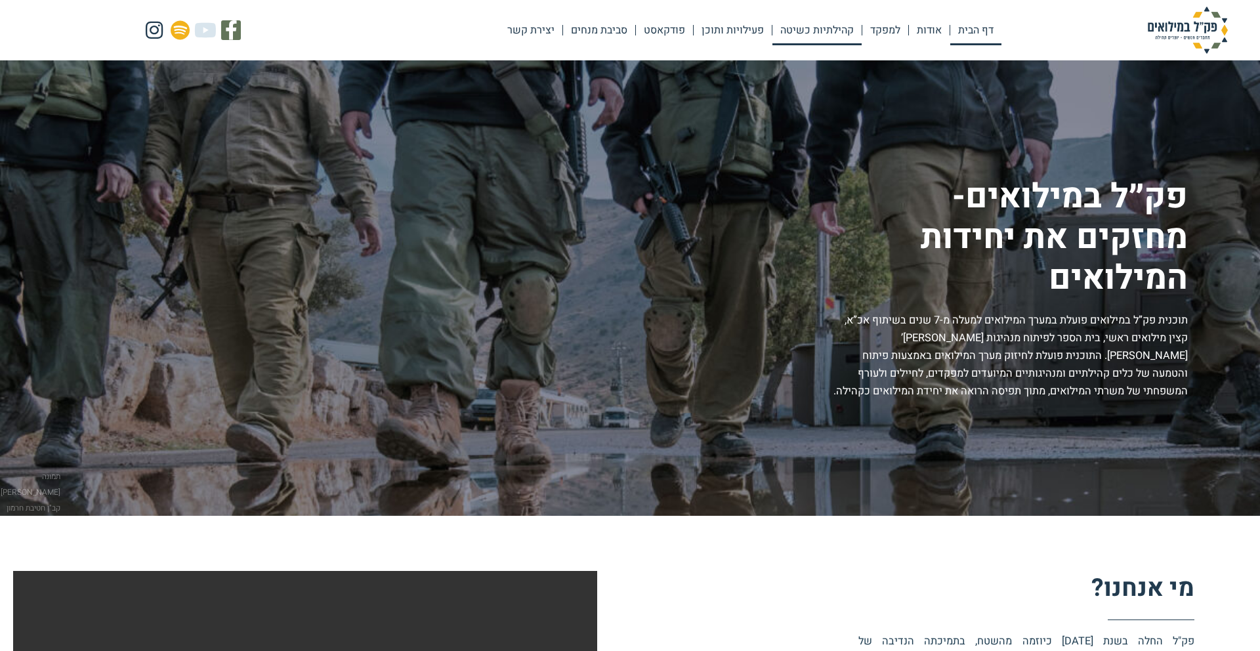
click at [819, 32] on link "קהילתיות כשיטה" at bounding box center [816, 30] width 89 height 30
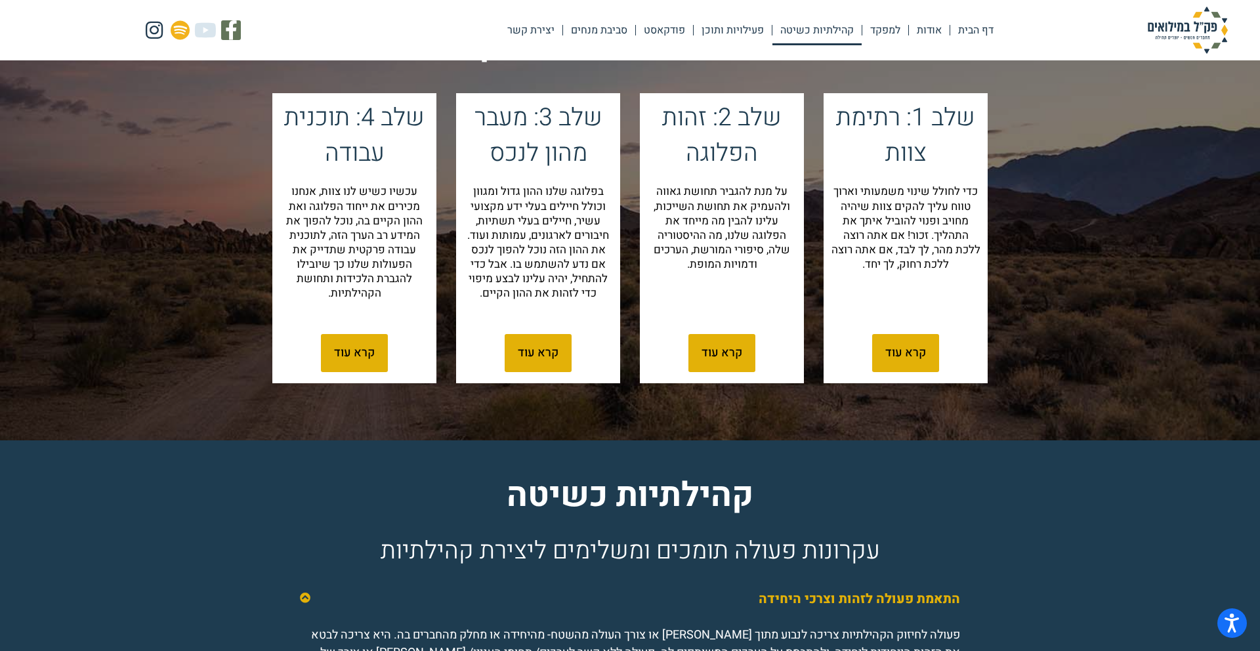
scroll to position [1435, 0]
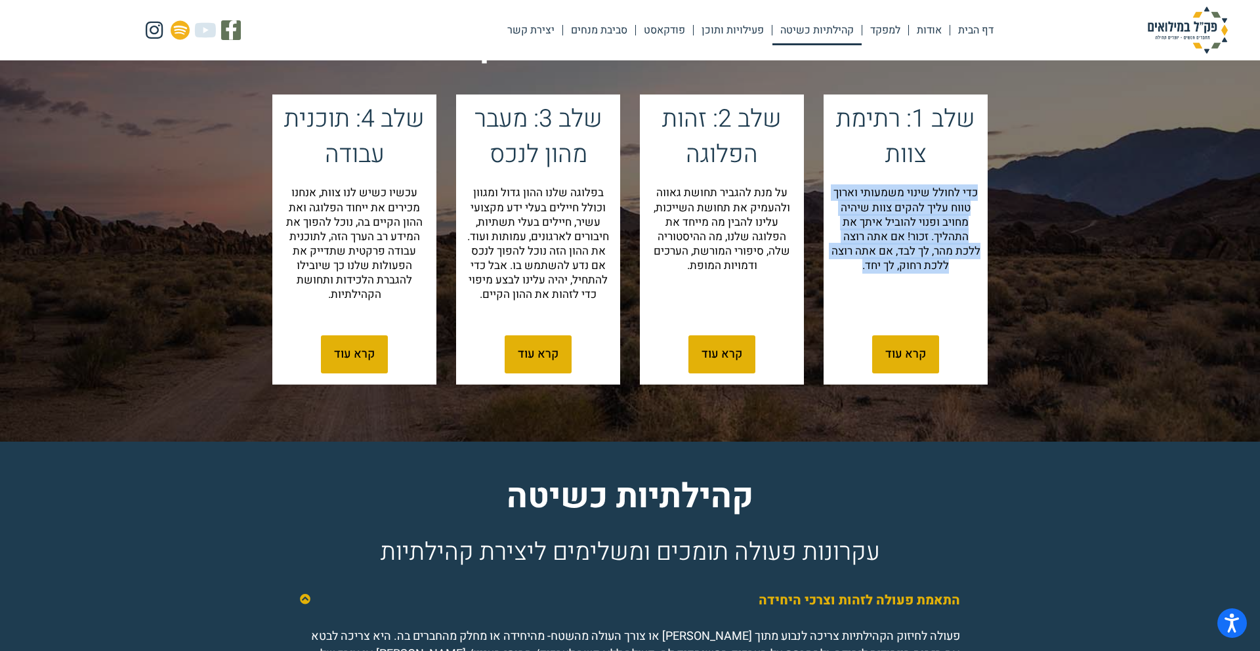
drag, startPoint x: 979, startPoint y: 213, endPoint x: 834, endPoint y: 282, distance: 160.6
click at [834, 273] on p "כדי לחולל שינוי משמעותי וארוך טווח עליך להקים צוות שיהיה מחויב ופנוי להוביל אית…" at bounding box center [906, 229] width 150 height 87
copy p "כדי לחולל שינוי משמעותי וארוך טווח עליך להקים צוות שיהיה מחויב ופנוי להוביל אית…"
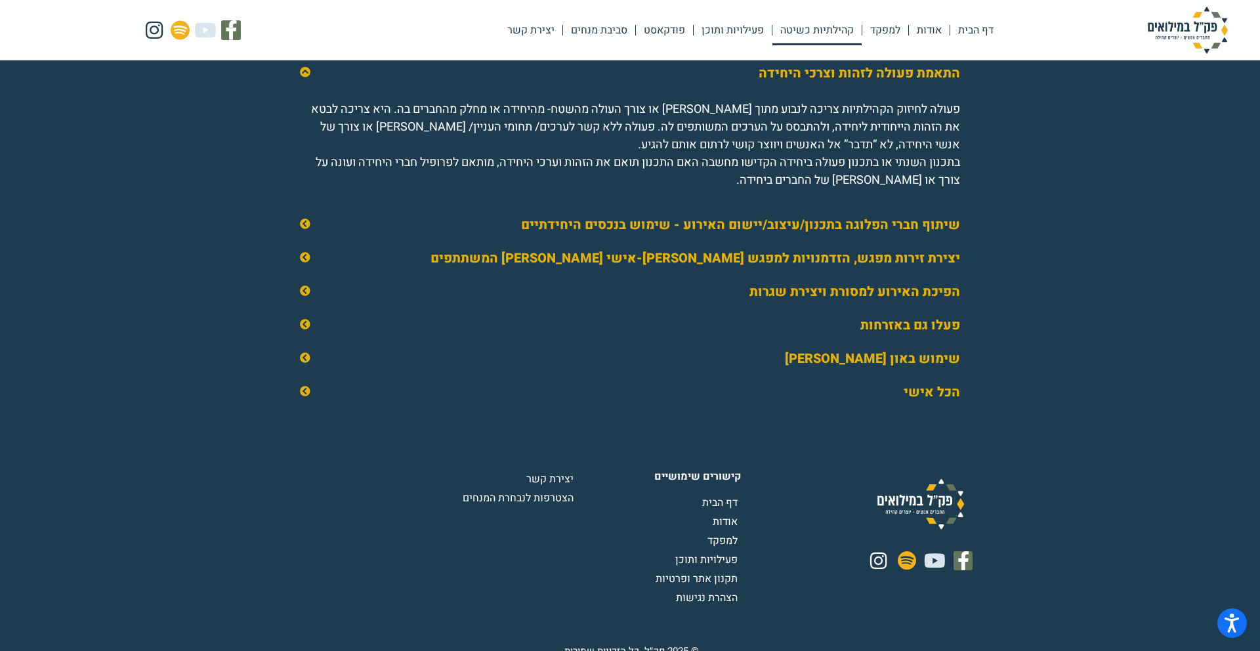
scroll to position [1994, 0]
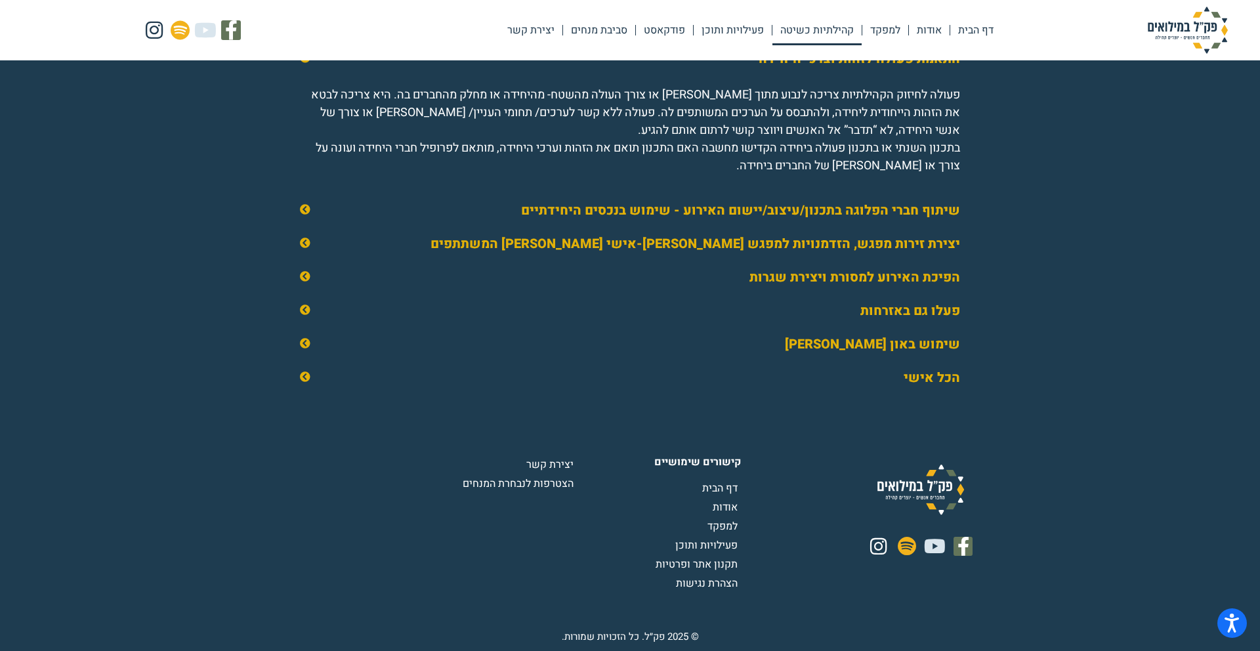
click at [303, 378] on icon at bounding box center [305, 376] width 11 height 11
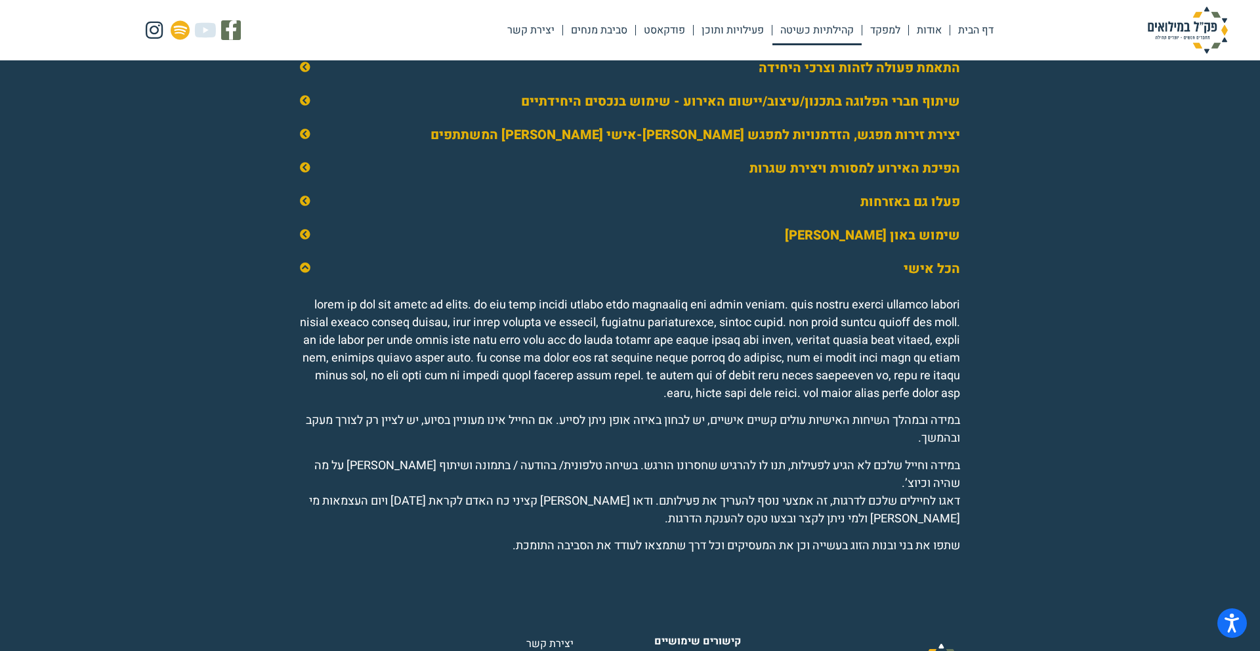
scroll to position [1912, 0]
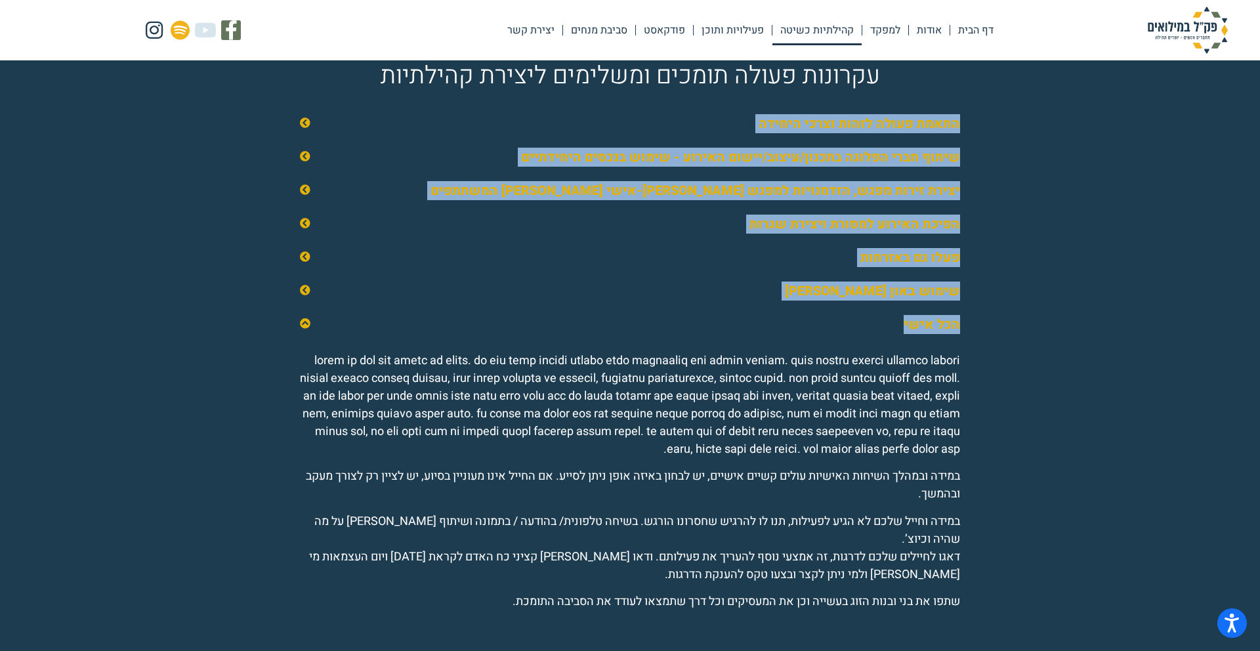
drag, startPoint x: 963, startPoint y: 142, endPoint x: 849, endPoint y: 345, distance: 233.1
click at [849, 345] on div "התאמת פעולה לזהות וצרכי היחידה פעולה לחיזוק הקהילתיות צריכה לנבוע מתוך רצון או …" at bounding box center [630, 369] width 688 height 524
copy div "התאמת פעולה לזהות וצרכי היחידה פעולה לחיזוק הקהילתיות צריכה לנבוע מתוך רצון או …"
click at [905, 133] on link "התאמת פעולה לזהות וצרכי היחידה" at bounding box center [859, 123] width 201 height 19
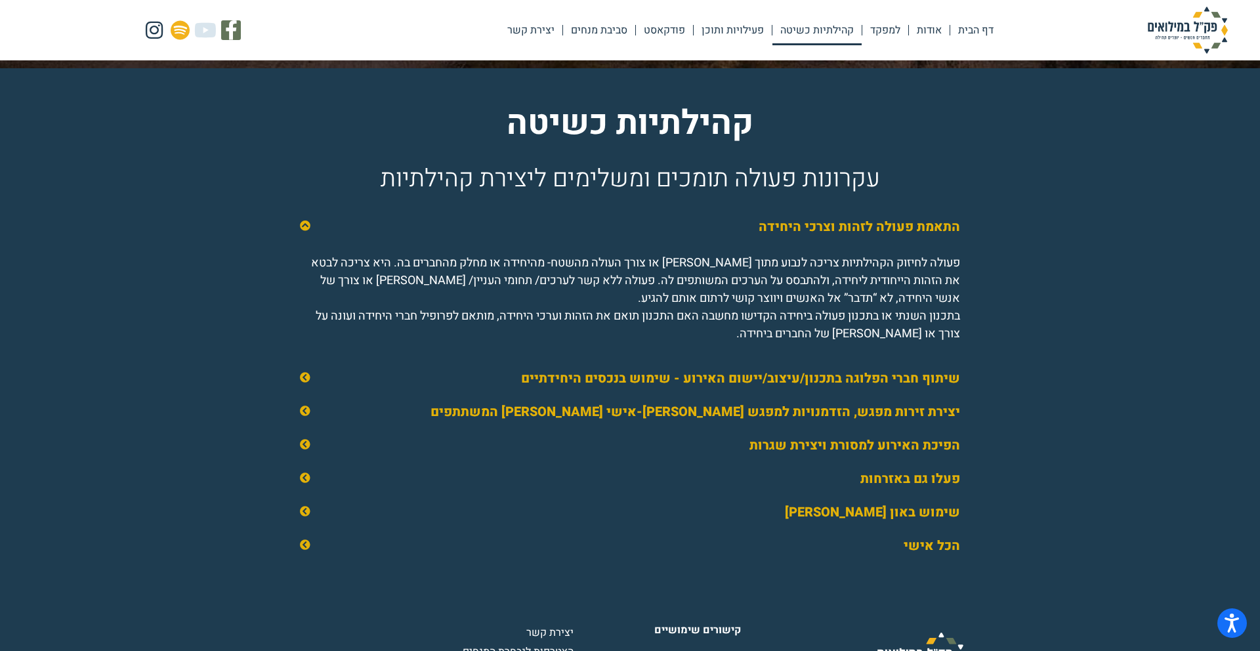
scroll to position [1807, 0]
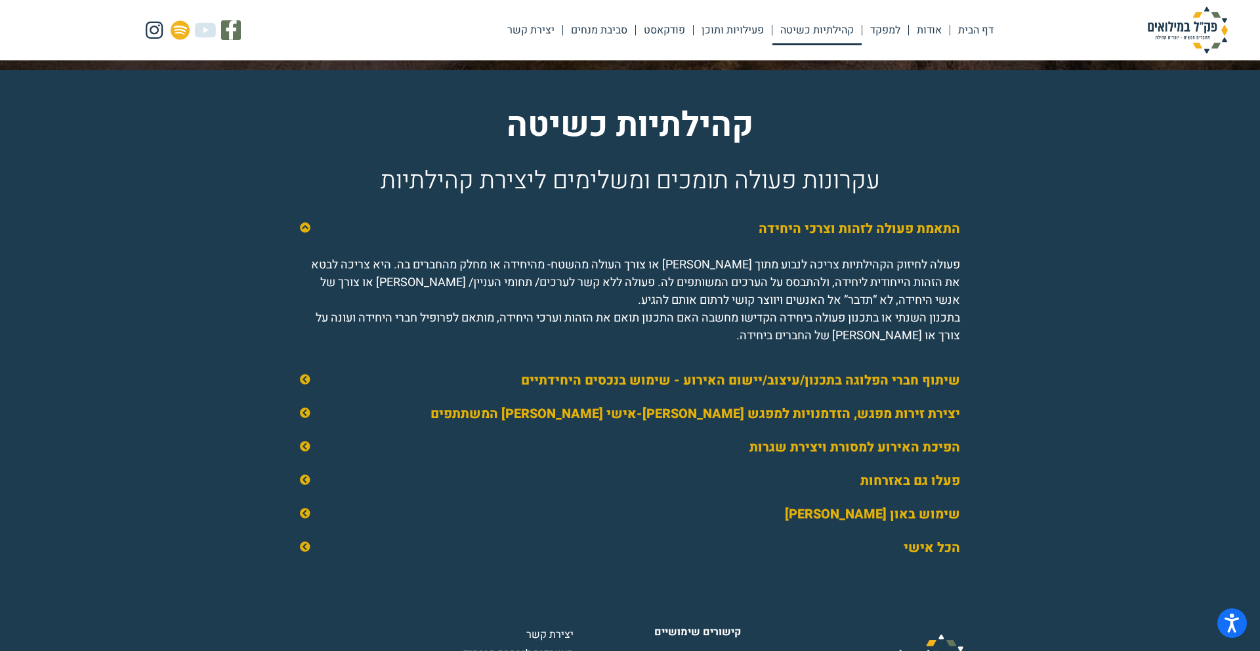
click at [855, 390] on link "שיתוף חברי הפלוגה בתכנון/עיצוב/יישום האירוע - שימוש בנכסים היחידתיים" at bounding box center [740, 380] width 439 height 19
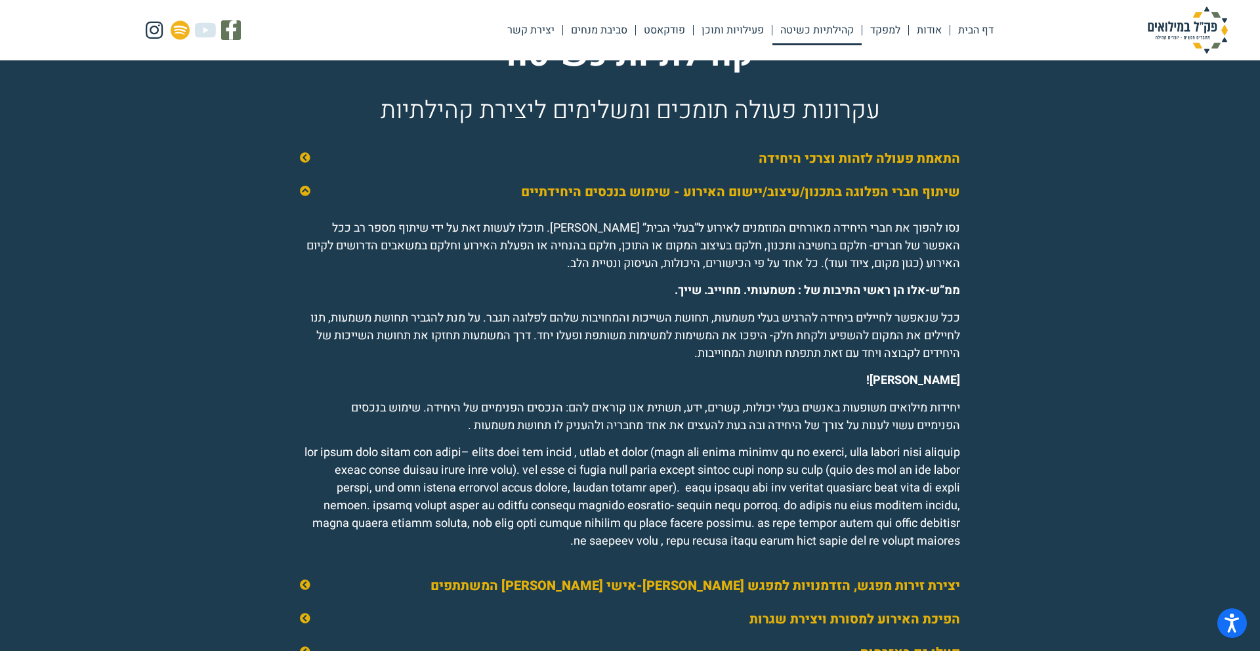
scroll to position [1865, 0]
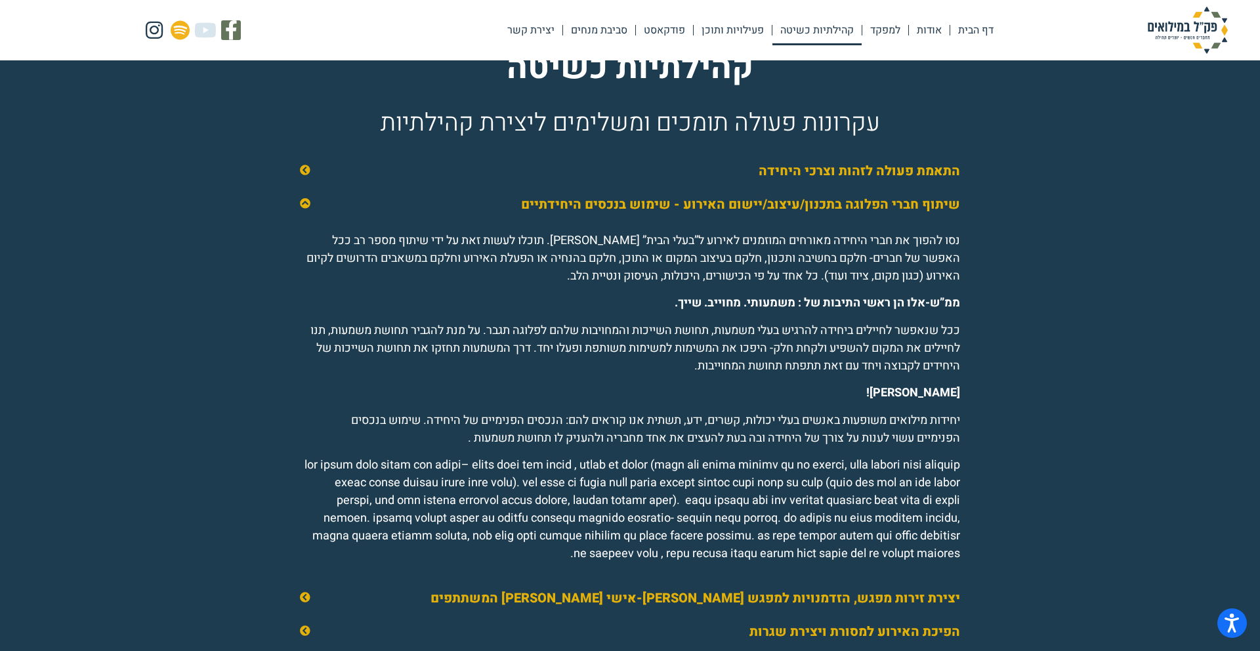
click at [858, 180] on link "התאמת פעולה לזהות וצרכי היחידה" at bounding box center [859, 170] width 201 height 19
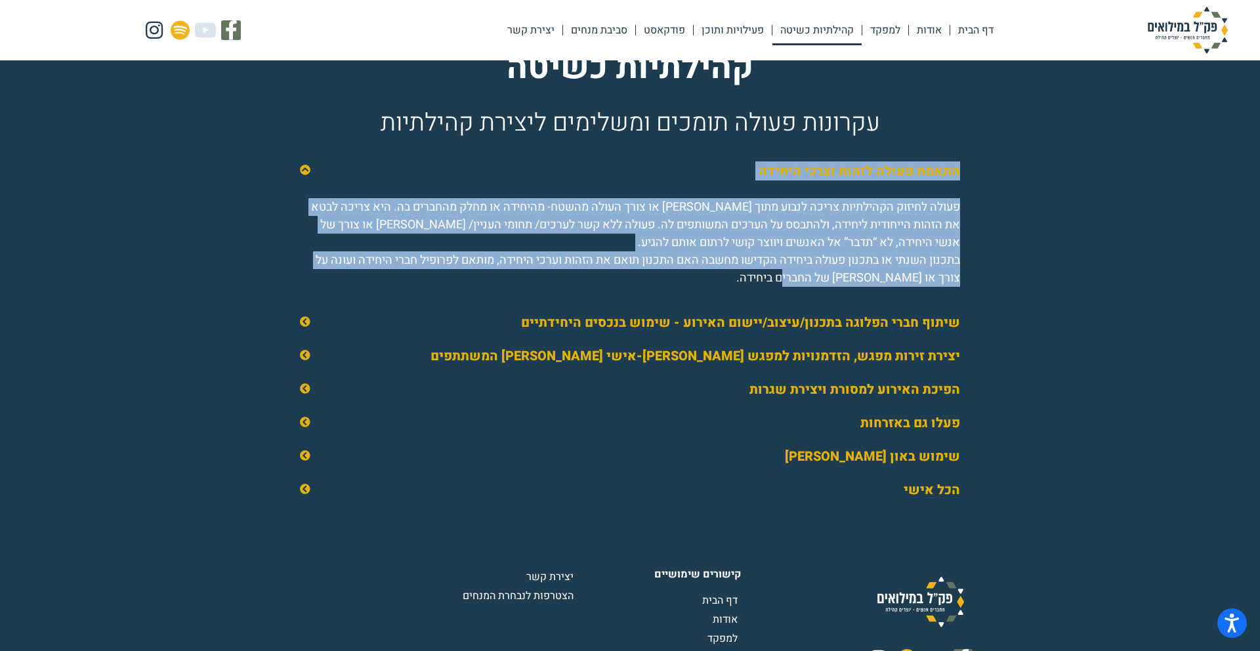
drag, startPoint x: 965, startPoint y: 189, endPoint x: 805, endPoint y: 291, distance: 190.6
click at [805, 291] on div "התאמת פעולה לזהות וצרכי היחידה פעולה לחיזוק הקהילתיות צריכה לנבוע מתוך רצון או …" at bounding box center [630, 230] width 688 height 152
copy div "התאמת פעולה לזהות וצרכי היחידה פעולה לחיזוק הקהילתיות צריכה לנבוע מתוך רצון או …"
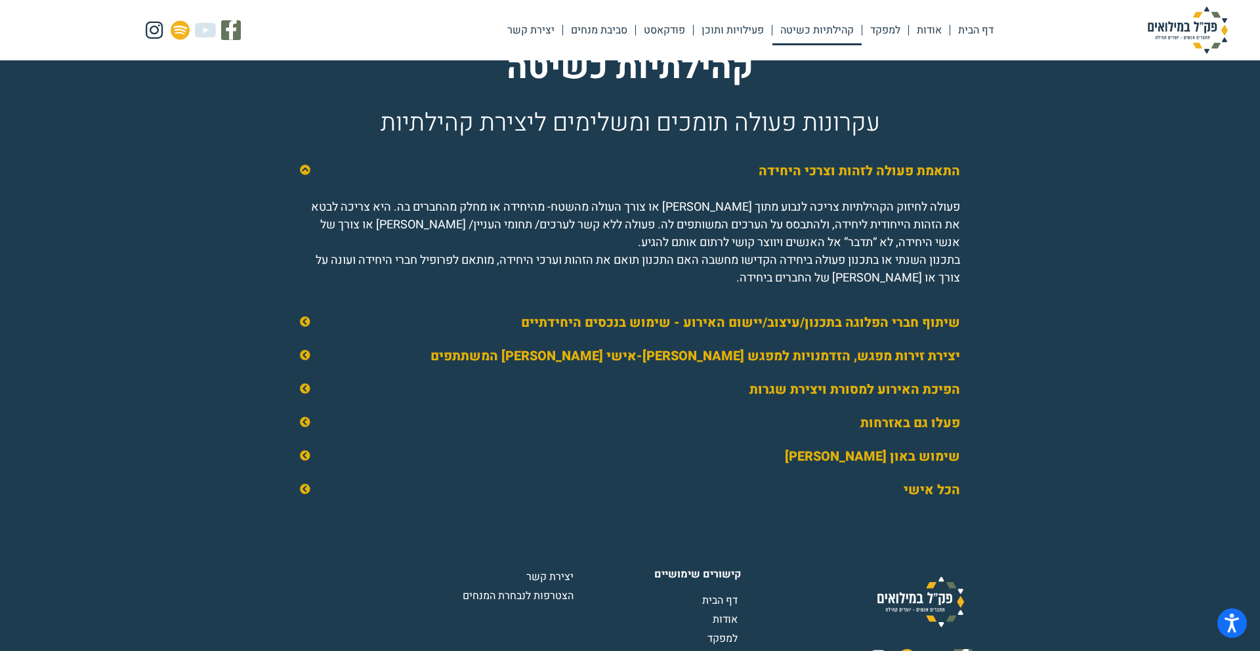
drag, startPoint x: 303, startPoint y: 340, endPoint x: 303, endPoint y: 349, distance: 9.2
click at [303, 327] on icon at bounding box center [305, 321] width 11 height 11
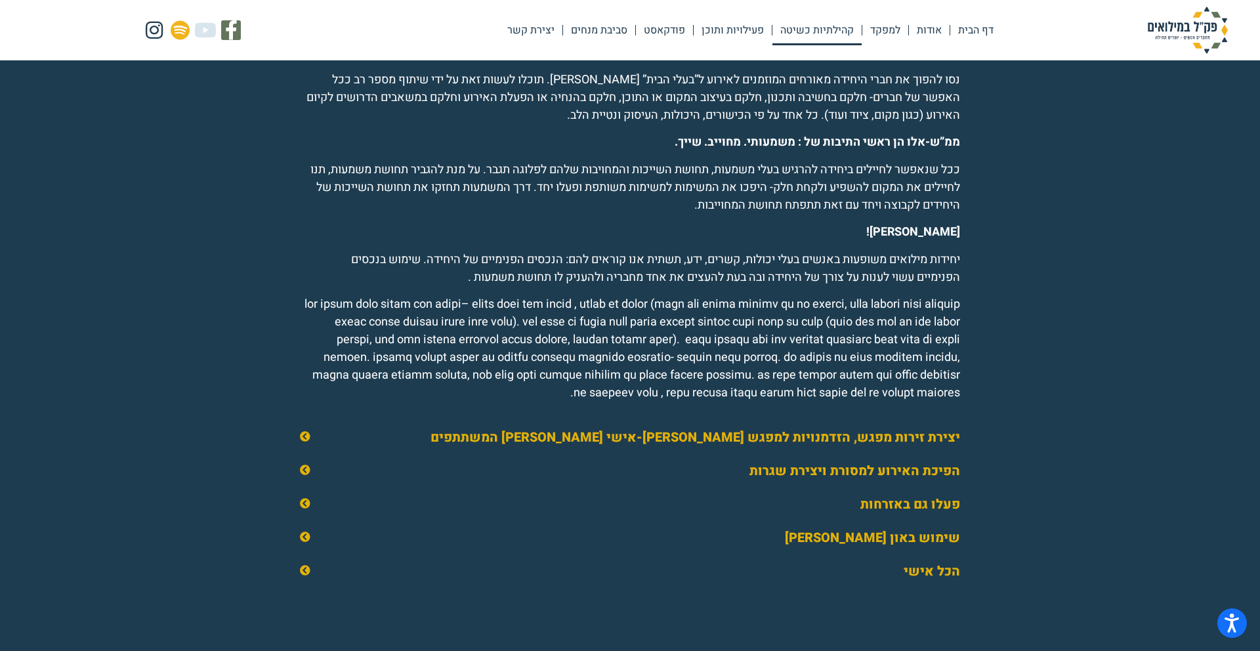
scroll to position [2028, 0]
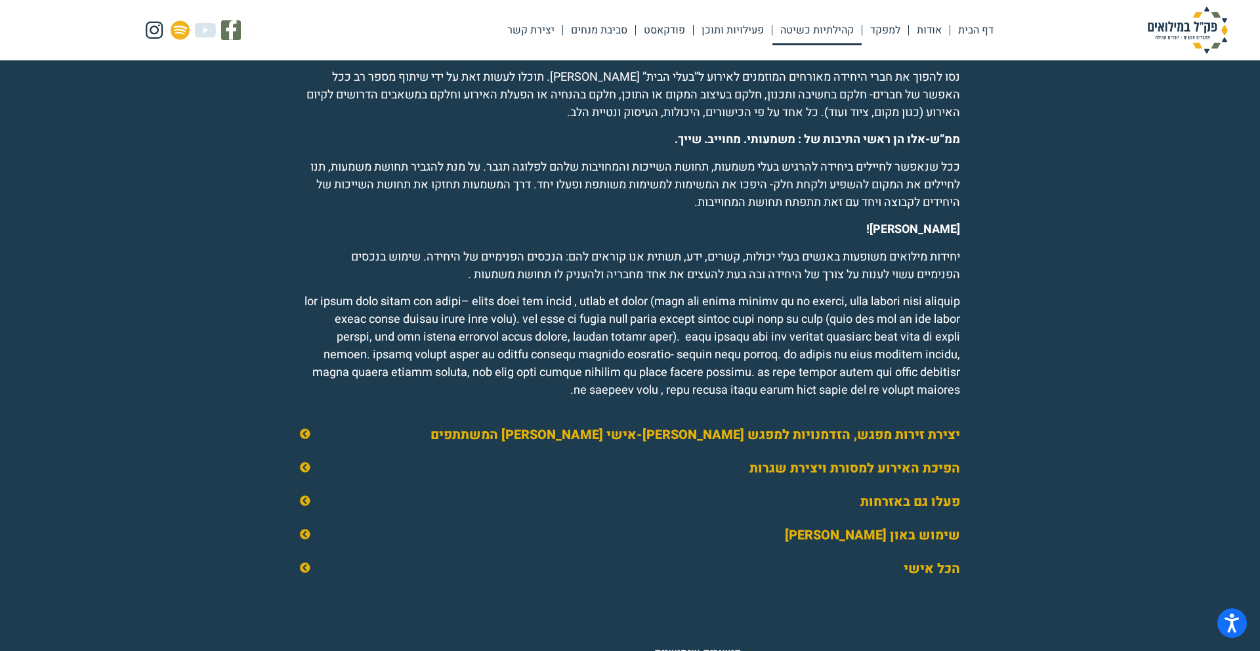
drag, startPoint x: 304, startPoint y: 452, endPoint x: 305, endPoint y: 458, distance: 6.7
click at [305, 439] on icon at bounding box center [305, 434] width 11 height 11
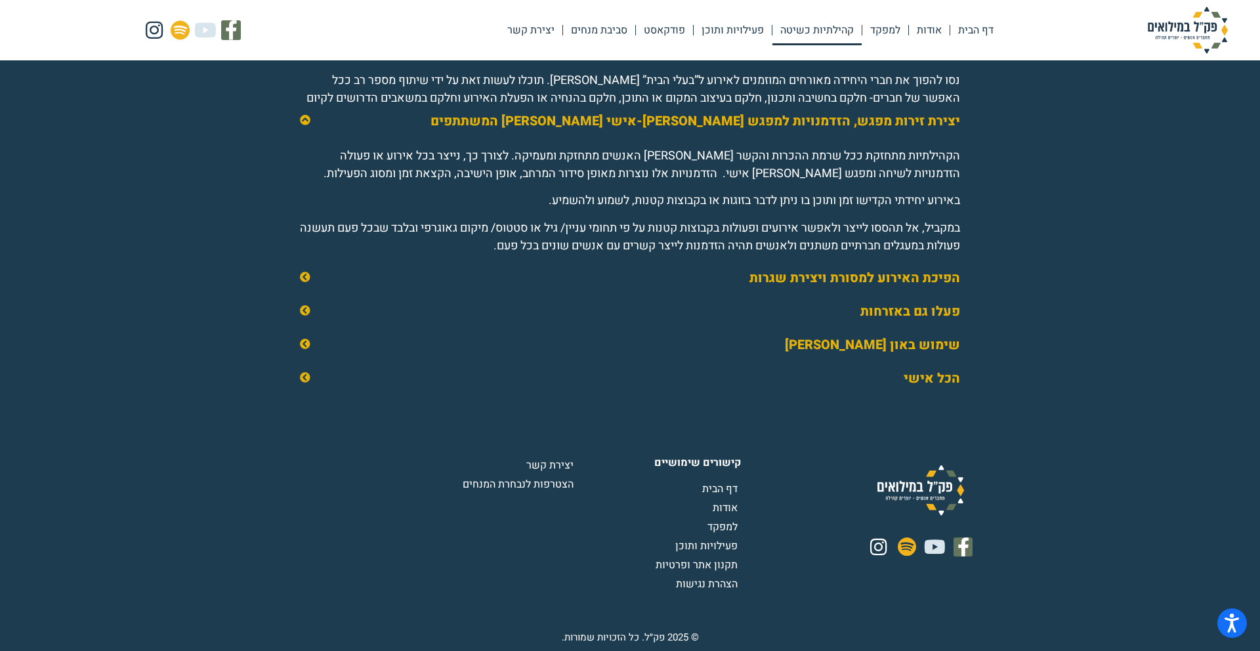
scroll to position [2014, 0]
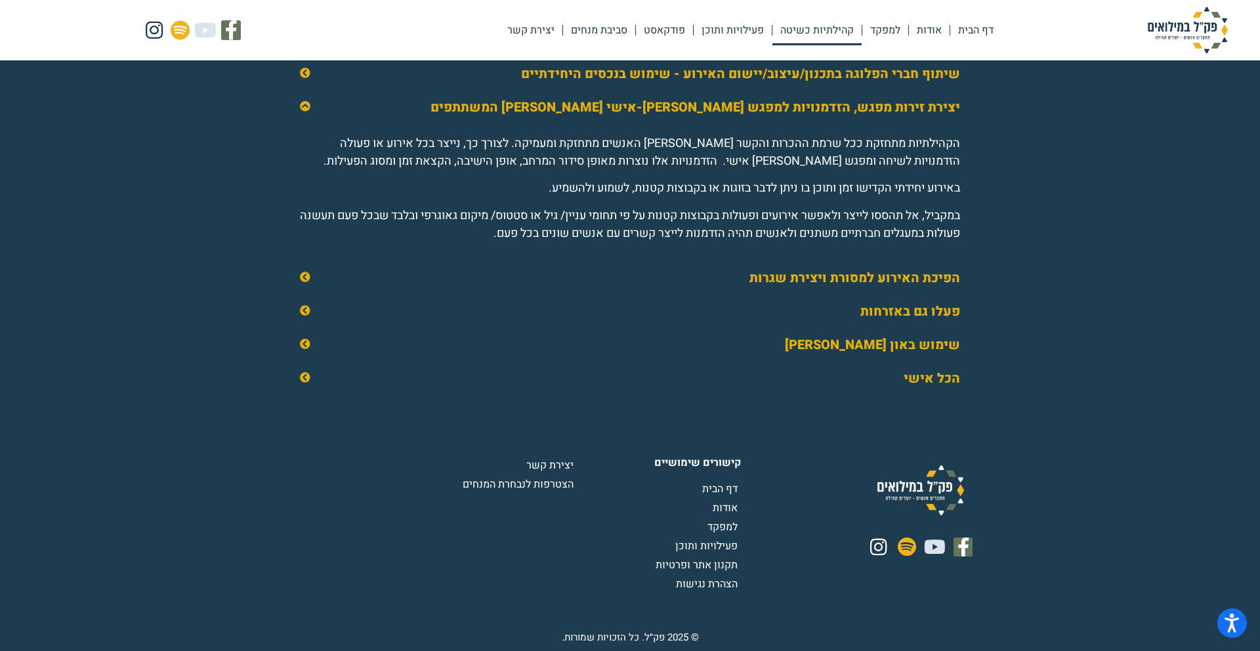
click at [303, 108] on icon at bounding box center [305, 106] width 11 height 11
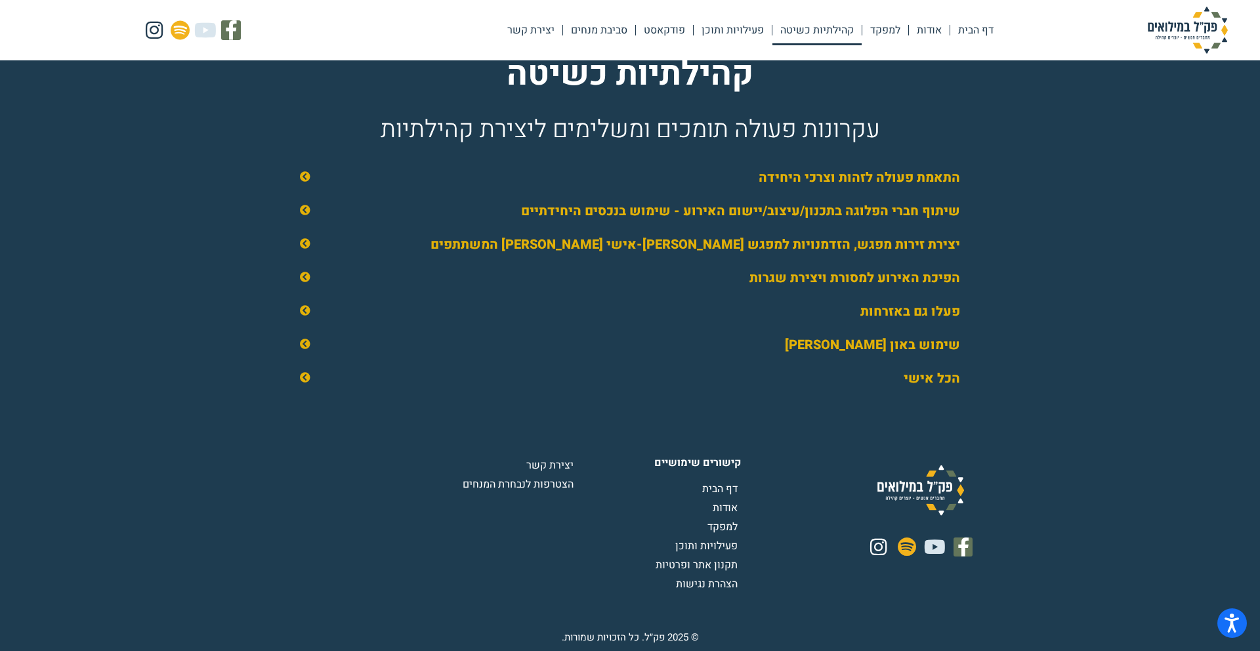
scroll to position [1876, 0]
click at [305, 178] on icon at bounding box center [305, 176] width 11 height 11
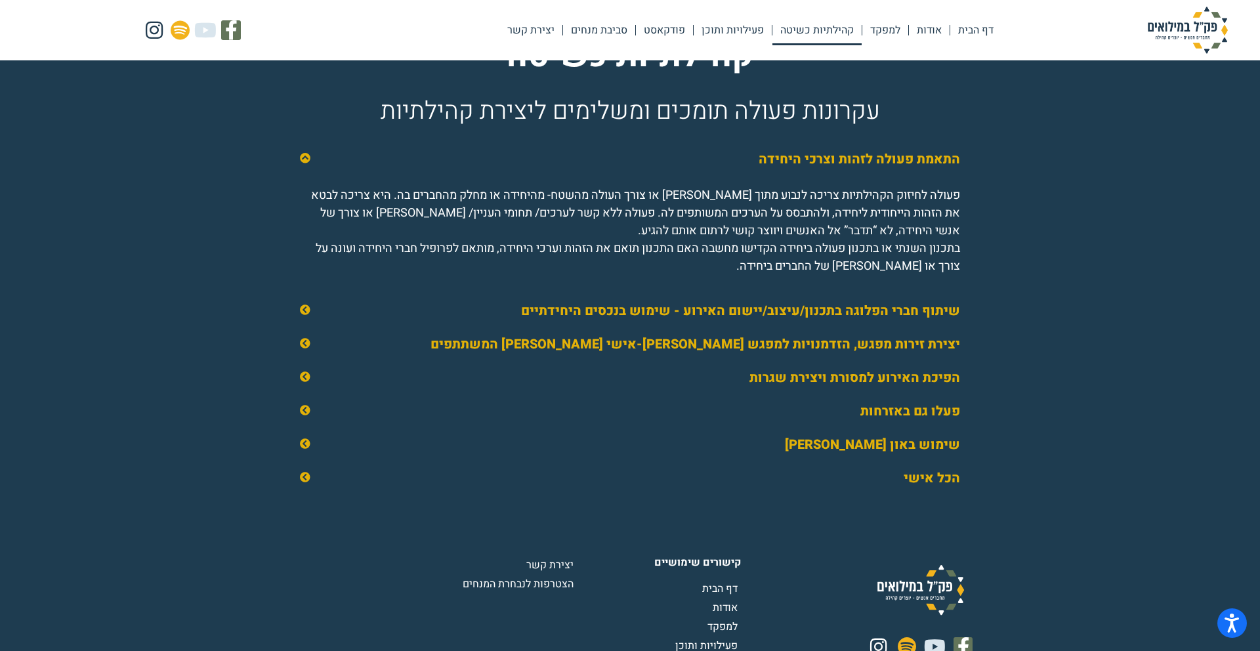
click at [304, 315] on icon at bounding box center [305, 310] width 11 height 11
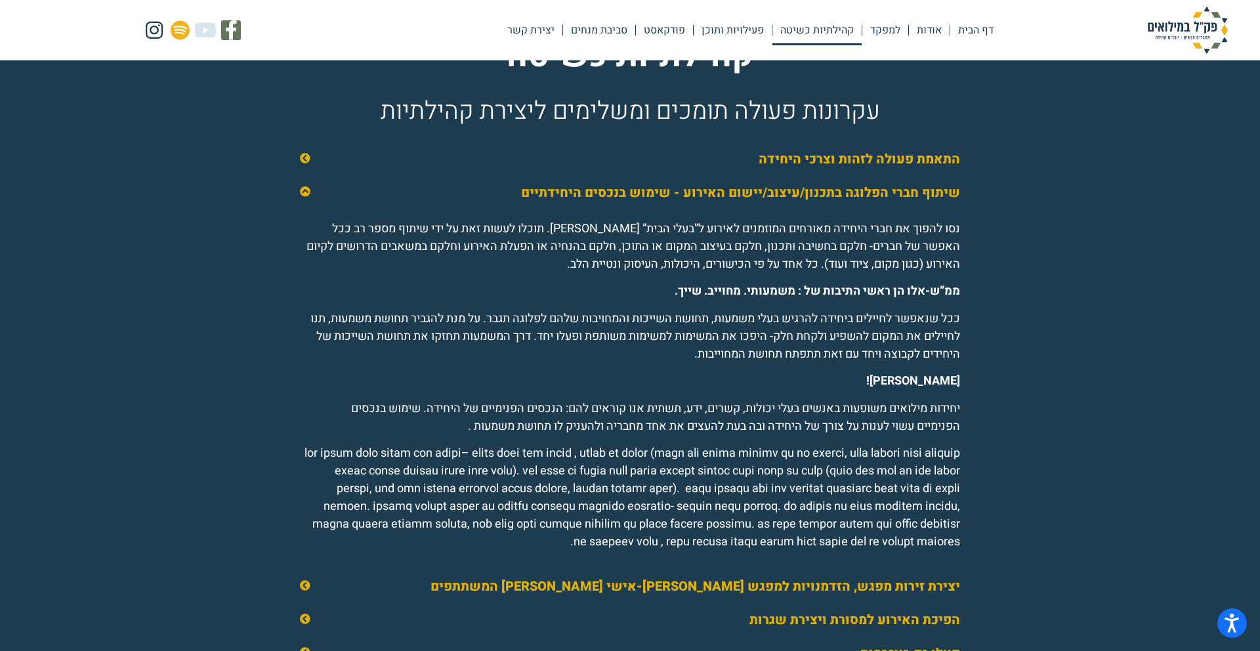
click at [308, 163] on icon at bounding box center [305, 158] width 11 height 11
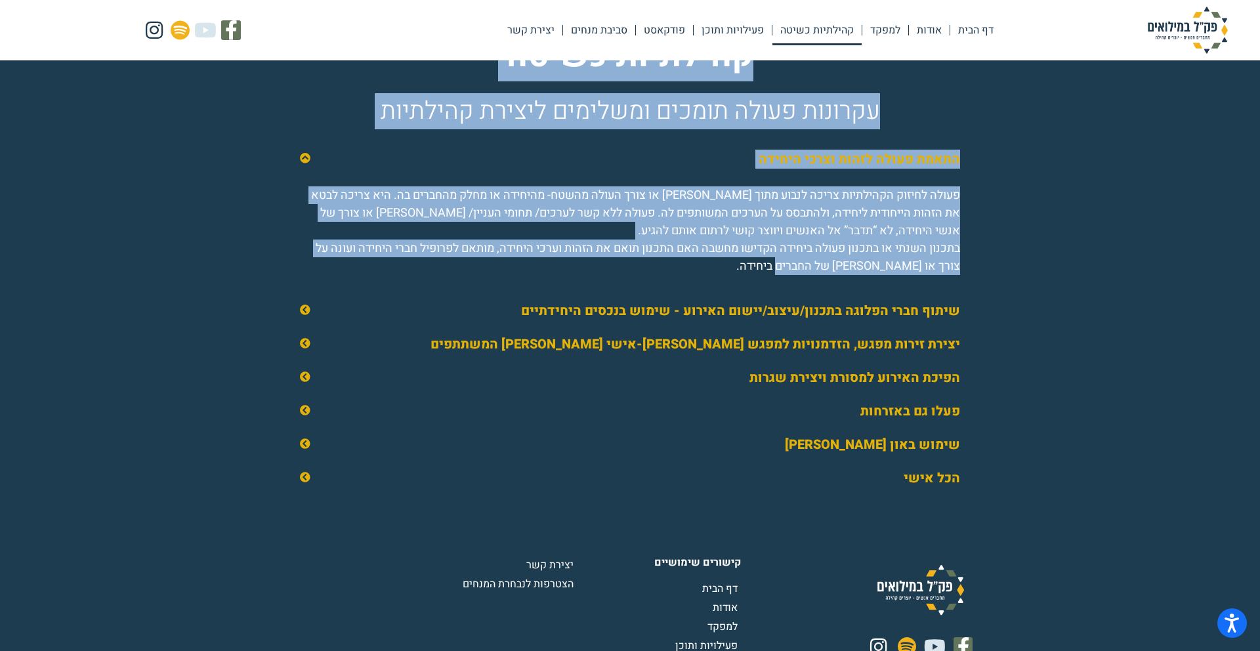
drag, startPoint x: 763, startPoint y: 68, endPoint x: 570, endPoint y: 278, distance: 285.7
click at [570, 278] on div "קהילתיות כשיטה עקרונות פעולה תומכים ומשלימים ליצירת קהילתיות התאמת פעולה לזהות …" at bounding box center [630, 263] width 748 height 525
copy div "קהילתיות כשיטה עקרונות פעולה תומכים ומשלימים ליצירת קהילתיות התאמת פעולה לזהות …"
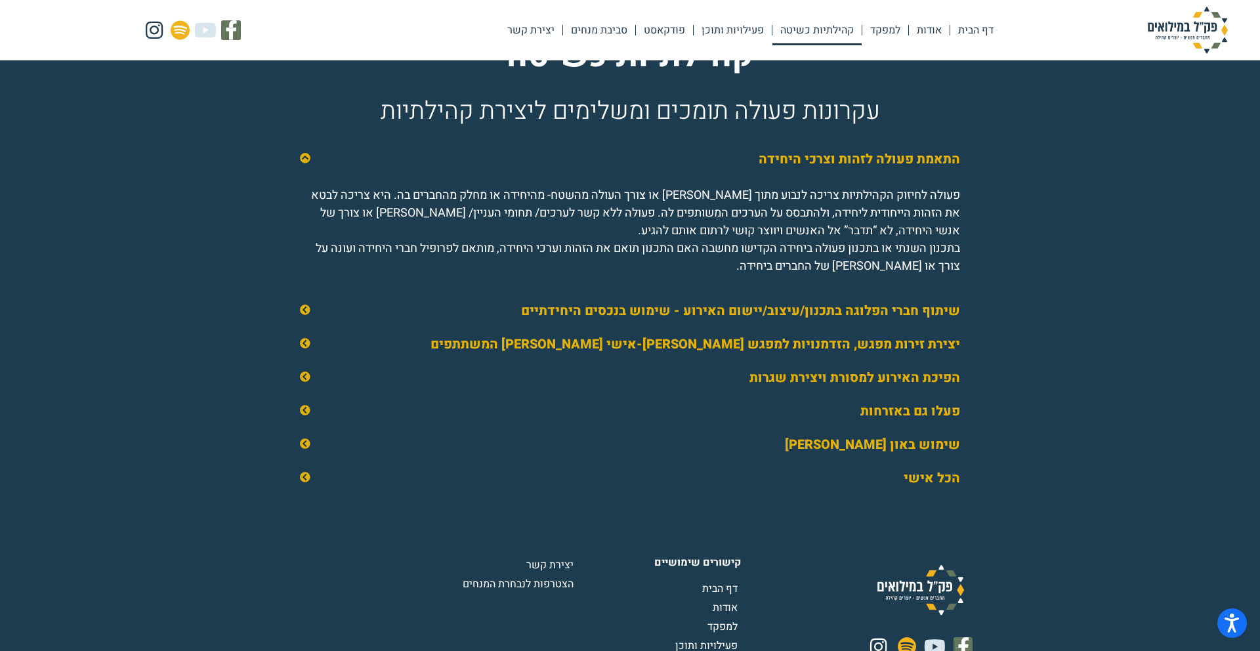
click at [311, 316] on span at bounding box center [308, 310] width 16 height 11
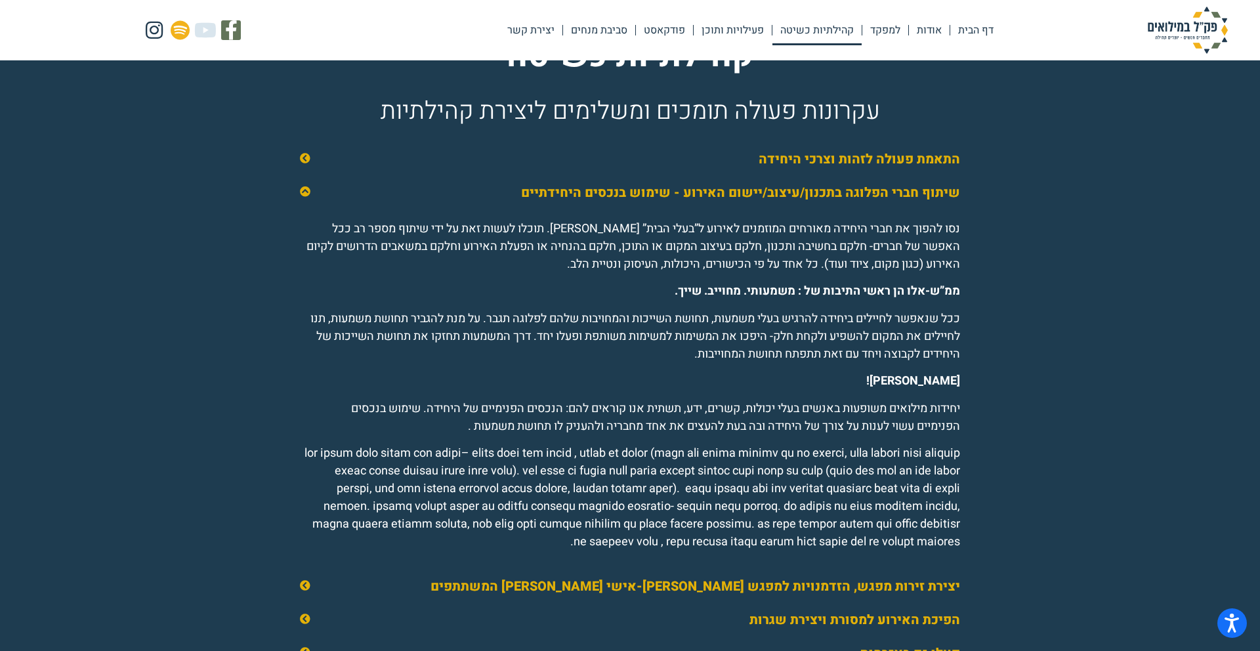
drag, startPoint x: 963, startPoint y: 209, endPoint x: 506, endPoint y: 558, distance: 575.5
click at [506, 558] on div "שיתוף חברי הפלוגה בתכנון/עיצוב/יישום האירוע - שימוש בנכסים היחידתיים נסו להפוך …" at bounding box center [630, 374] width 688 height 394
copy div "שיתוף חברי הפלוגה בתכנון/עיצוב/יישום האירוע - שימוש בנכסים היחידתיים נסו להפוך …"
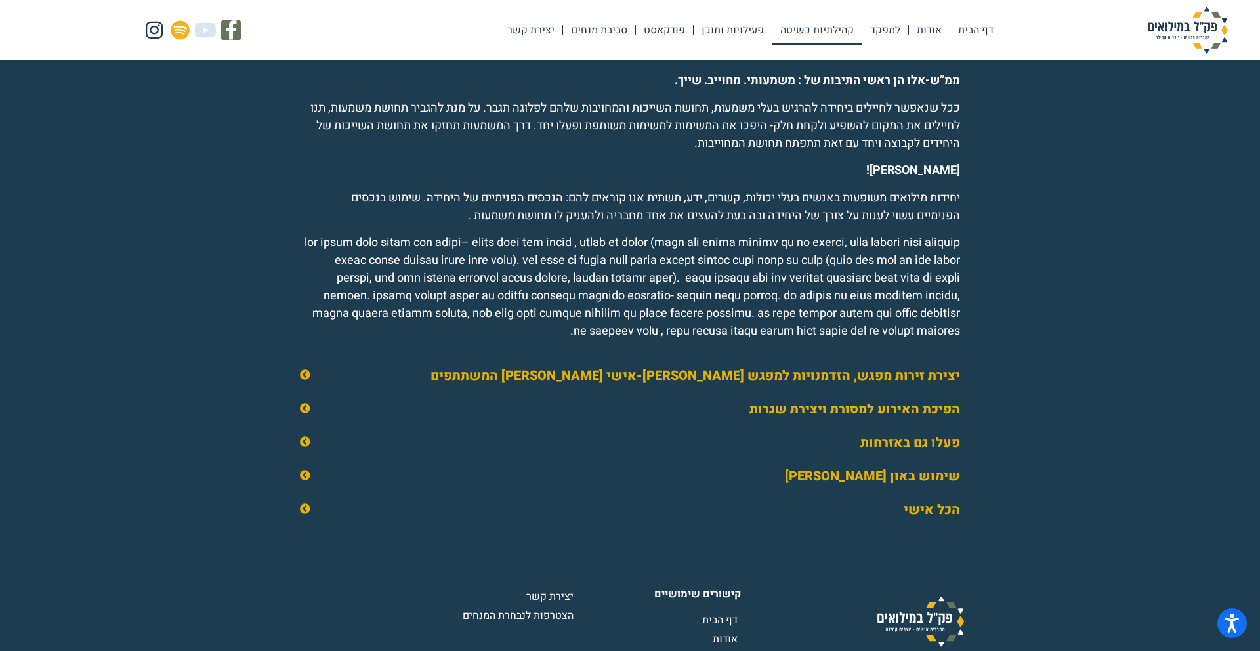
scroll to position [2111, 0]
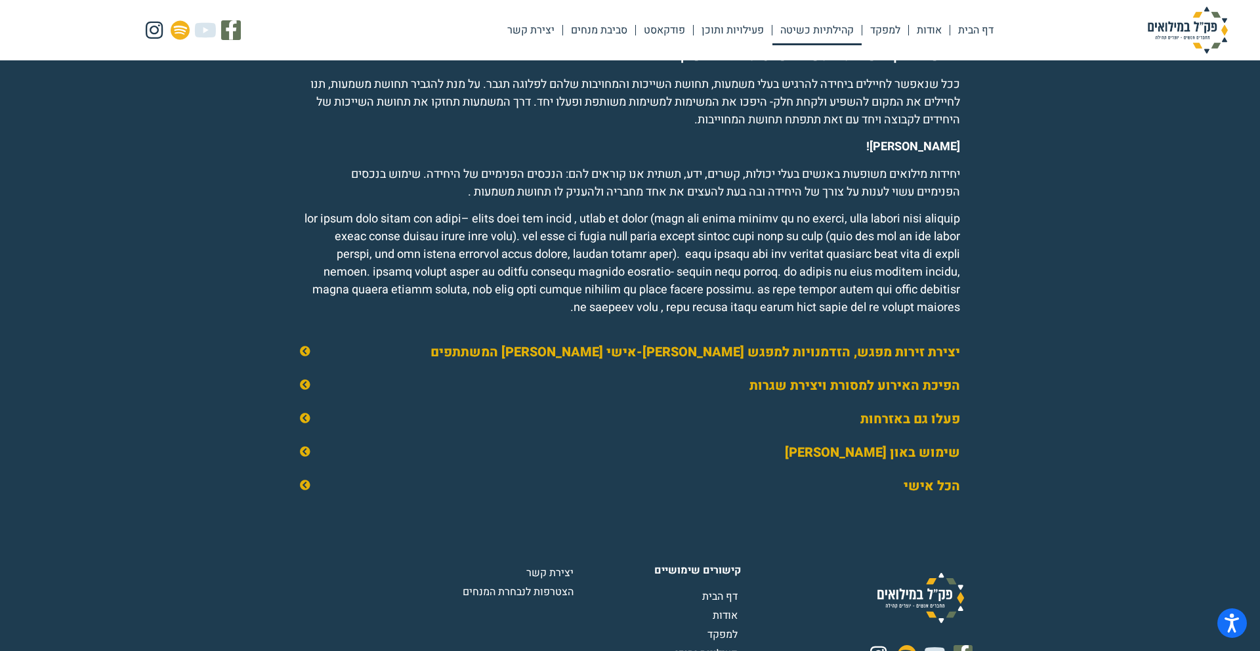
drag, startPoint x: 305, startPoint y: 371, endPoint x: 329, endPoint y: 378, distance: 24.5
click at [306, 356] on icon at bounding box center [305, 351] width 11 height 11
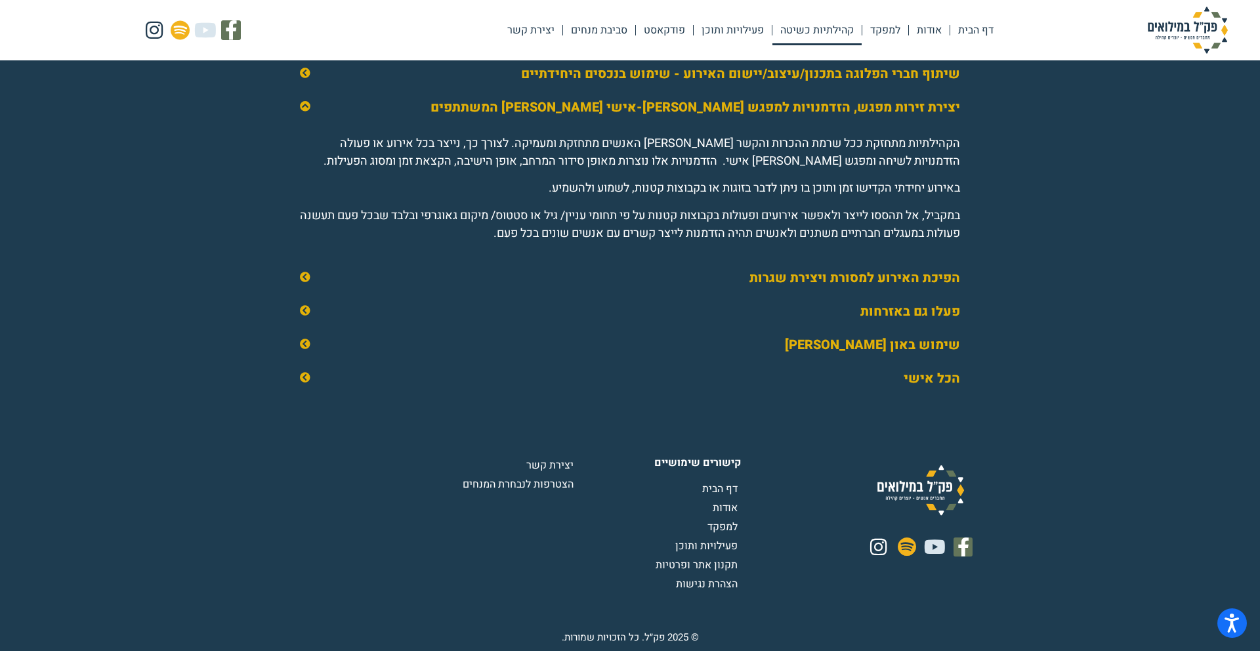
scroll to position [2014, 0]
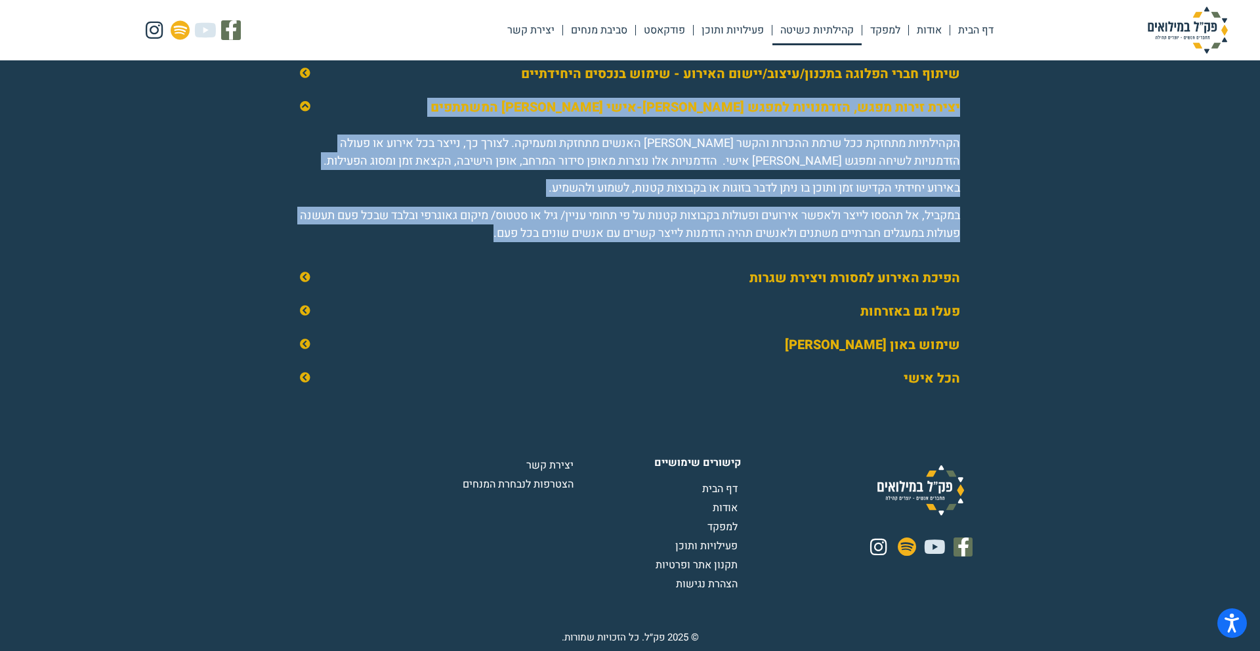
drag, startPoint x: 949, startPoint y: 113, endPoint x: 435, endPoint y: 249, distance: 531.5
click at [435, 249] on div "יצירת זירות מפגש, הזדמנויות למפגש בין-אישי בין המשתתפים הקהילתיות מתחזקת ככל שר…" at bounding box center [630, 176] width 688 height 171
copy div "יצירת זירות מפגש, הזדמנויות למפגש בין-אישי בין המשתתפים הקהילתיות מתחזקת ככל שר…"
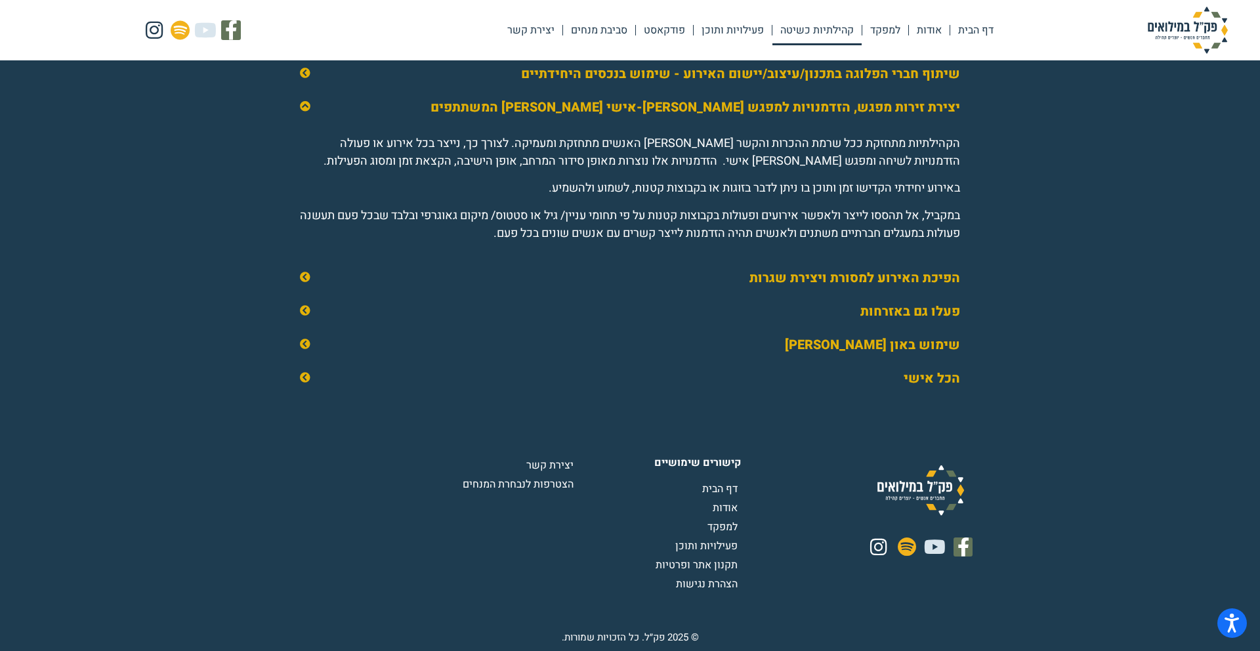
click at [302, 275] on icon at bounding box center [305, 277] width 11 height 11
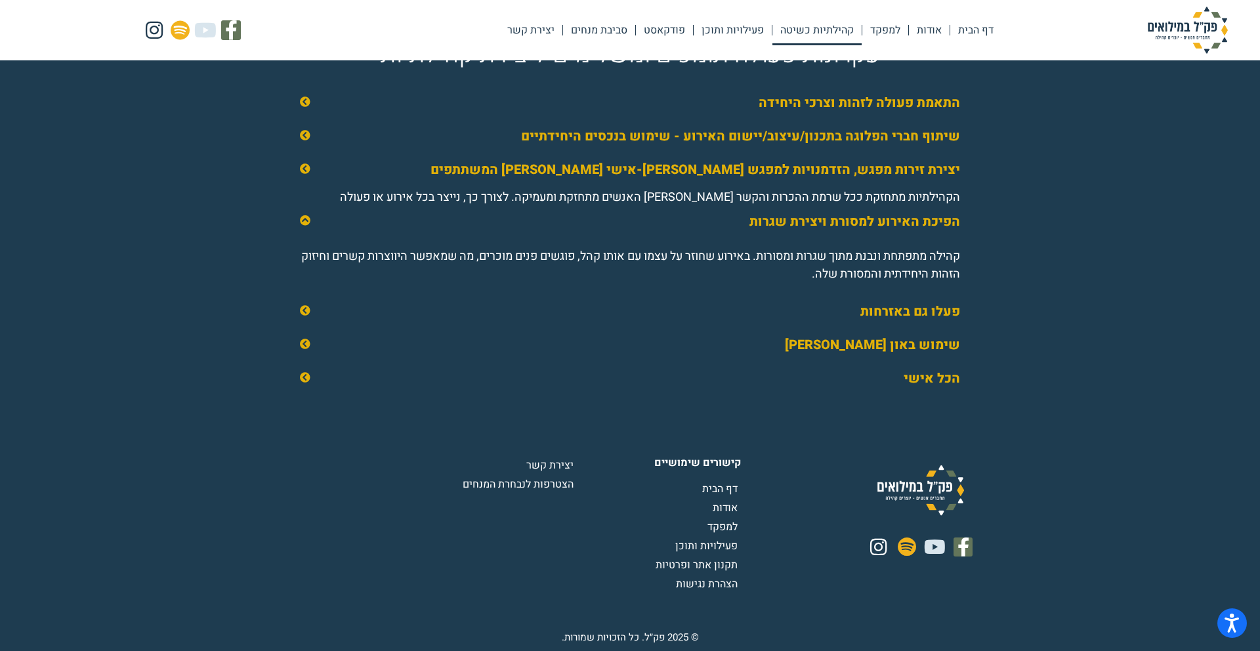
scroll to position [1941, 0]
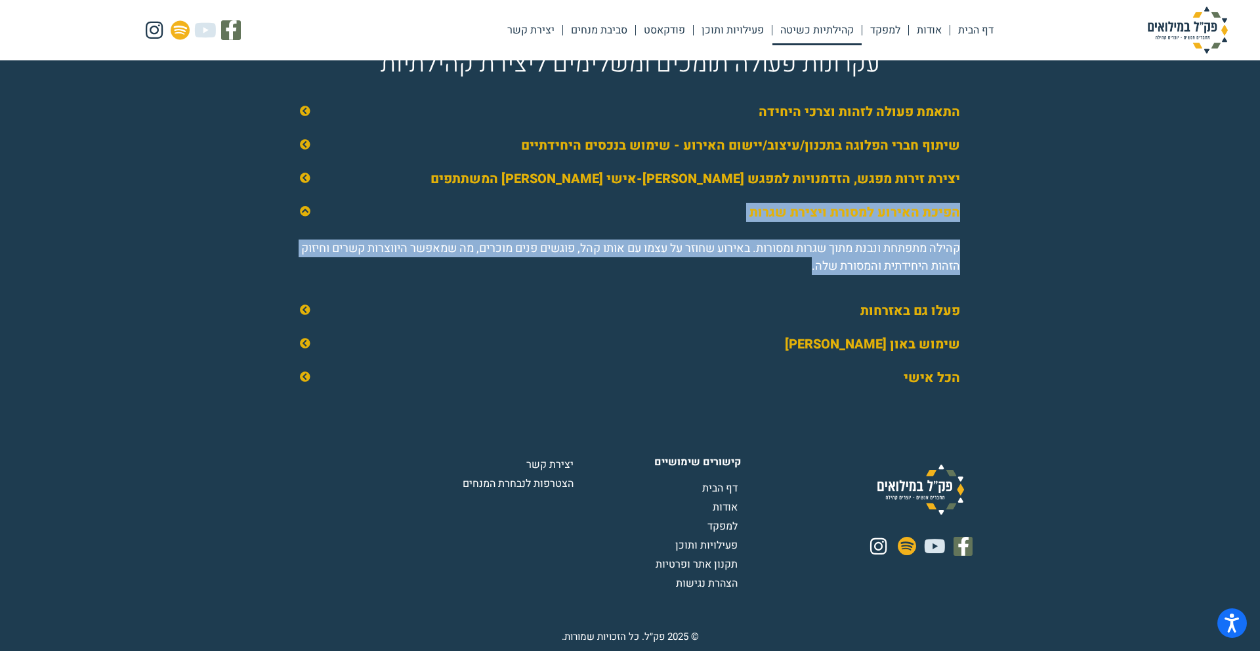
drag, startPoint x: 960, startPoint y: 214, endPoint x: 765, endPoint y: 268, distance: 202.2
click at [765, 268] on div "הפיכת האירוע למסורת ויצירת שגרות קהילה מתפתחת ונבנת מתוך שגרות ומסורות. באירוע …" at bounding box center [630, 245] width 688 height 98
copy div "הפיכת האירוע למסורת ויצירת שגרות קהילה מתפתחת ונבנת מתוך שגרות ומסורות. באירוע …"
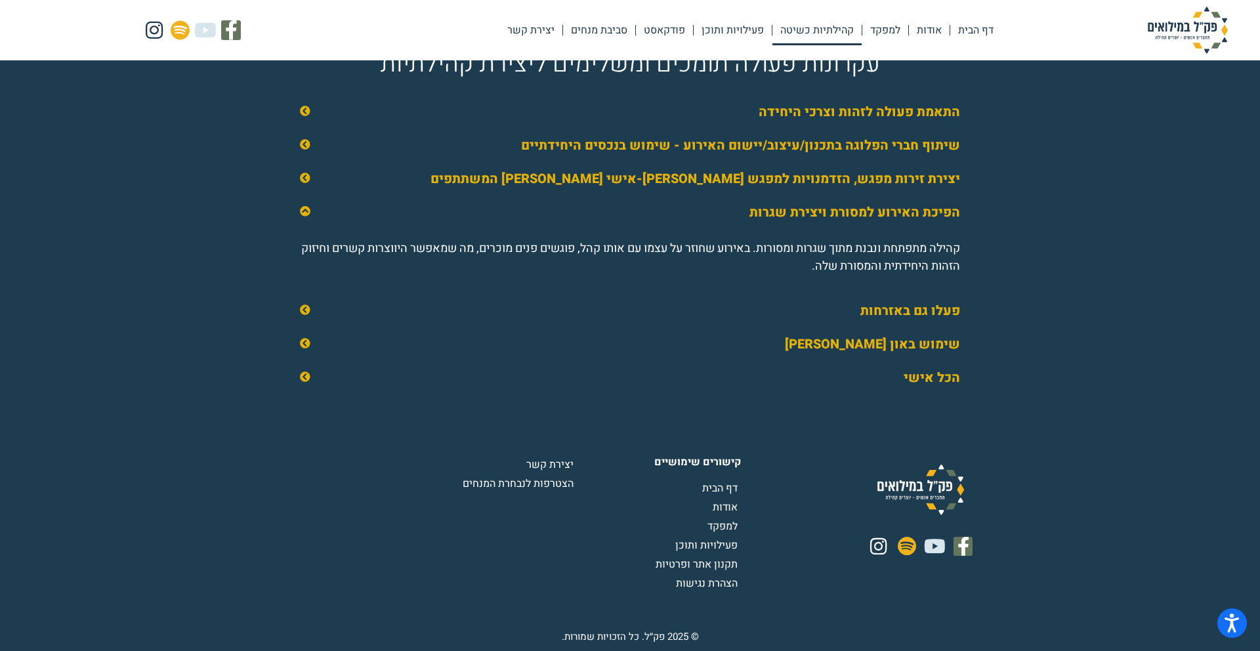
click at [301, 308] on icon at bounding box center [305, 310] width 11 height 11
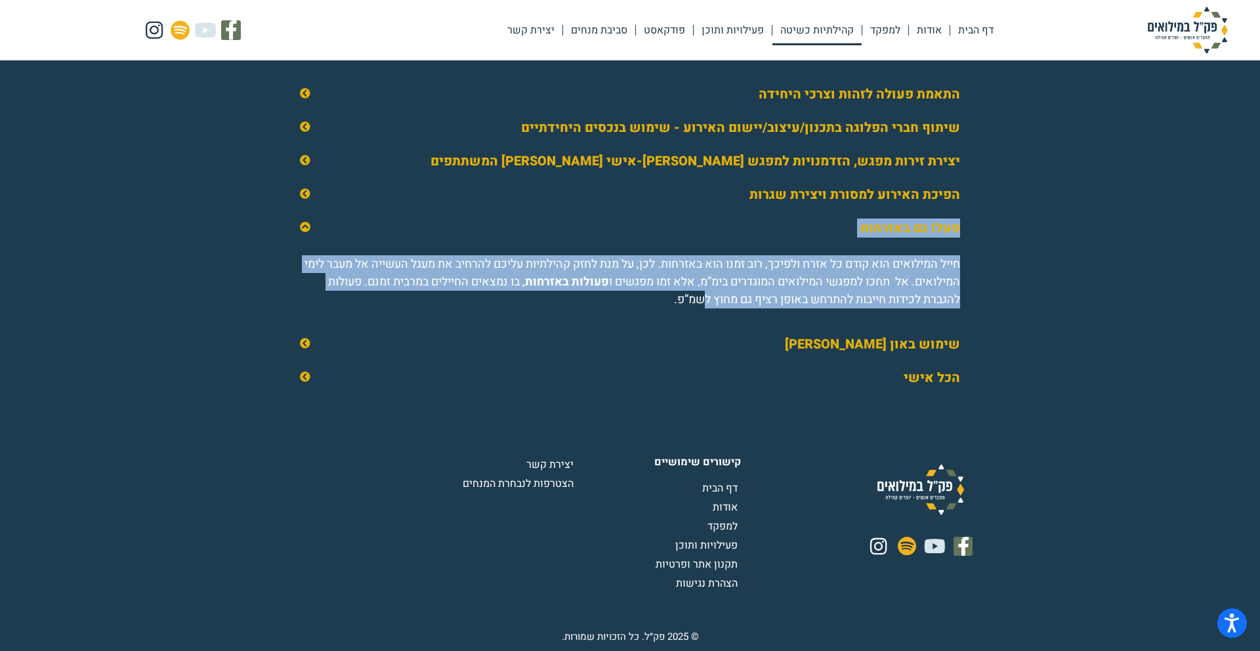
drag, startPoint x: 960, startPoint y: 251, endPoint x: 642, endPoint y: 313, distance: 323.7
click at [647, 312] on div "פעלו גם באזרחות חייל המילואים הוא קודם כל אזרח ולפיכך, רוב זמנו הוא באזרחות. לכ…" at bounding box center [630, 270] width 688 height 116
drag, startPoint x: 630, startPoint y: 317, endPoint x: 960, endPoint y: 245, distance: 337.8
click at [960, 245] on div "פעלו גם באזרחות חייל המילואים הוא קודם כל אזרח ולפיכך, רוב זמנו הוא באזרחות. לכ…" at bounding box center [630, 270] width 688 height 116
copy div "פעלו גם באזרחות חייל המילואים הוא קודם כל אזרח ולפיכך, רוב זמנו הוא באזרחות. לכ…"
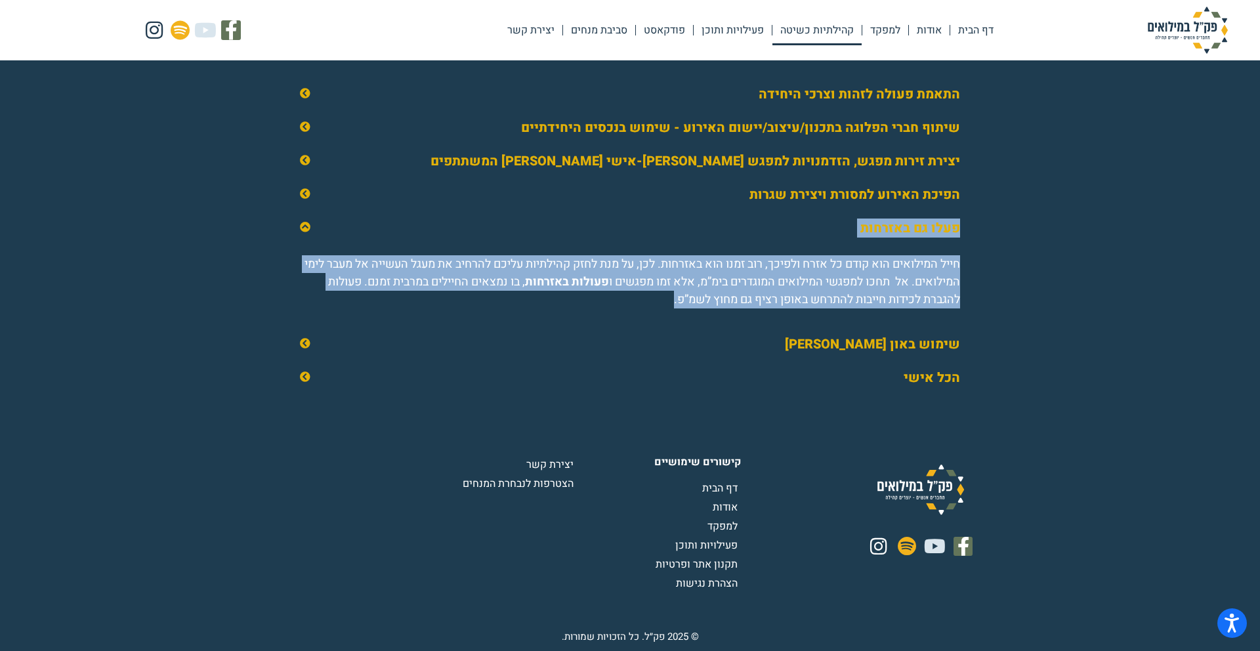
scroll to position [1942, 0]
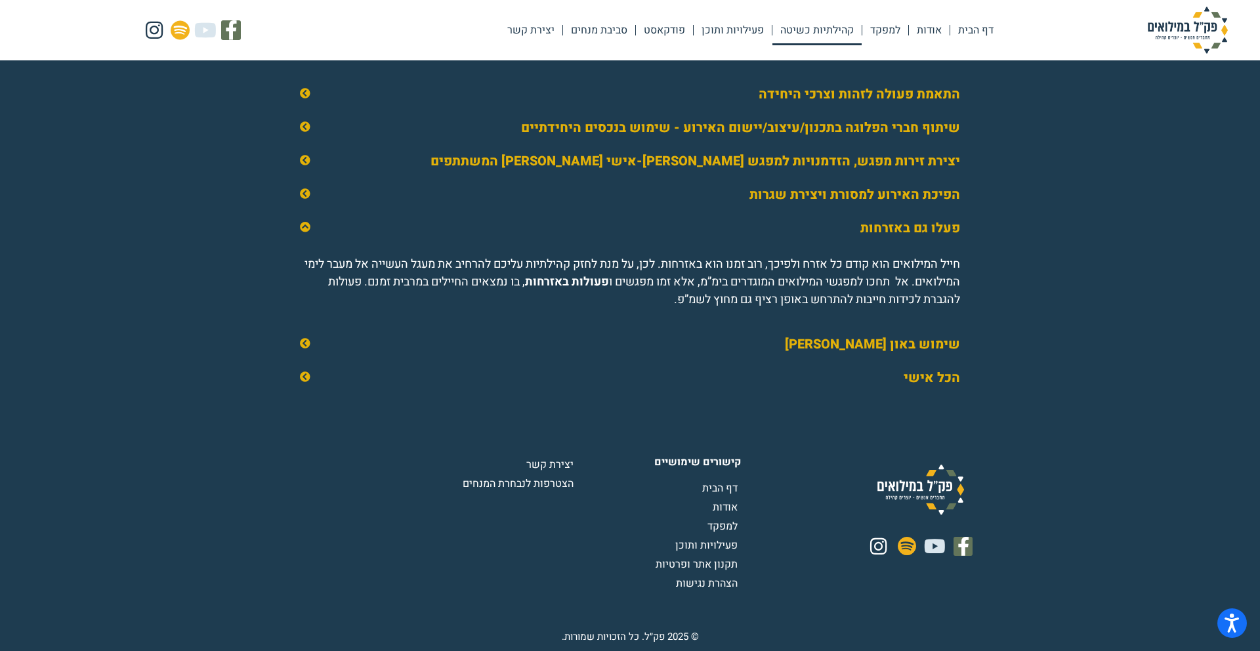
click at [309, 348] on icon at bounding box center [305, 343] width 11 height 11
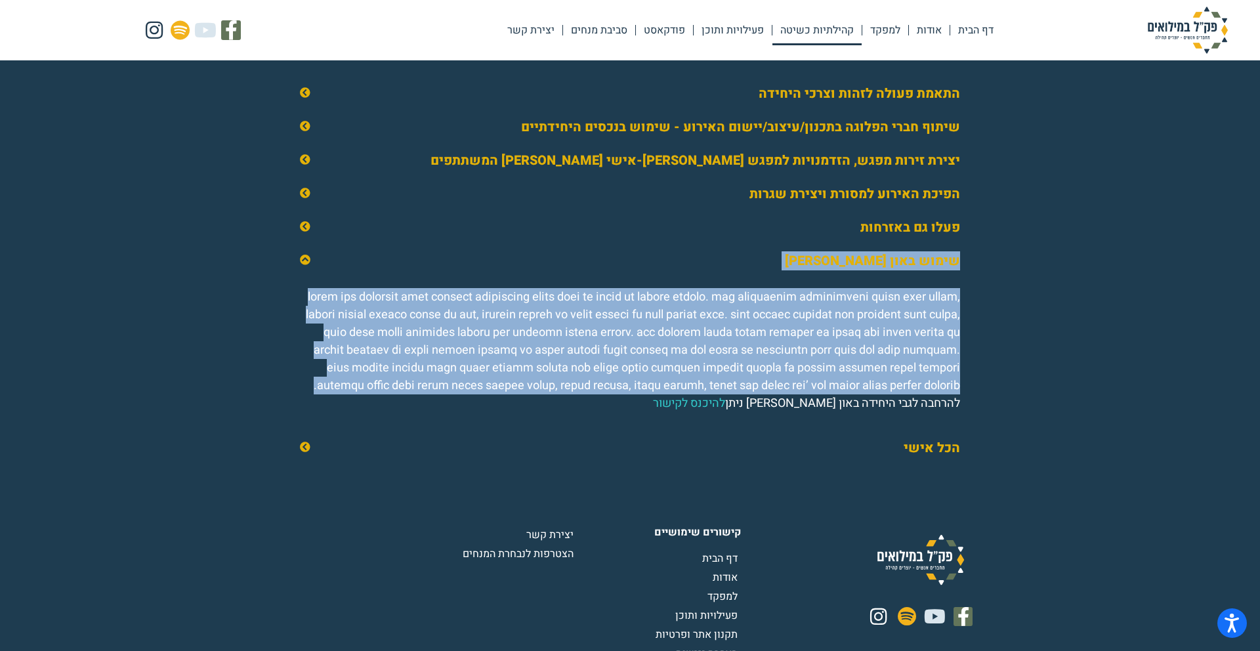
drag, startPoint x: 950, startPoint y: 284, endPoint x: 804, endPoint y: 423, distance: 201.5
click at [804, 423] on div "שימוש באון ליין להרחבה לגבי היחידה באון ליין ניתן להיכנס לקישור" at bounding box center [630, 338] width 688 height 187
copy div "שימוש באון ליין מיעוט ימי המילואים בשנה והפריסה הגיאוגרפית הרחבה מקשה על קיומם …"
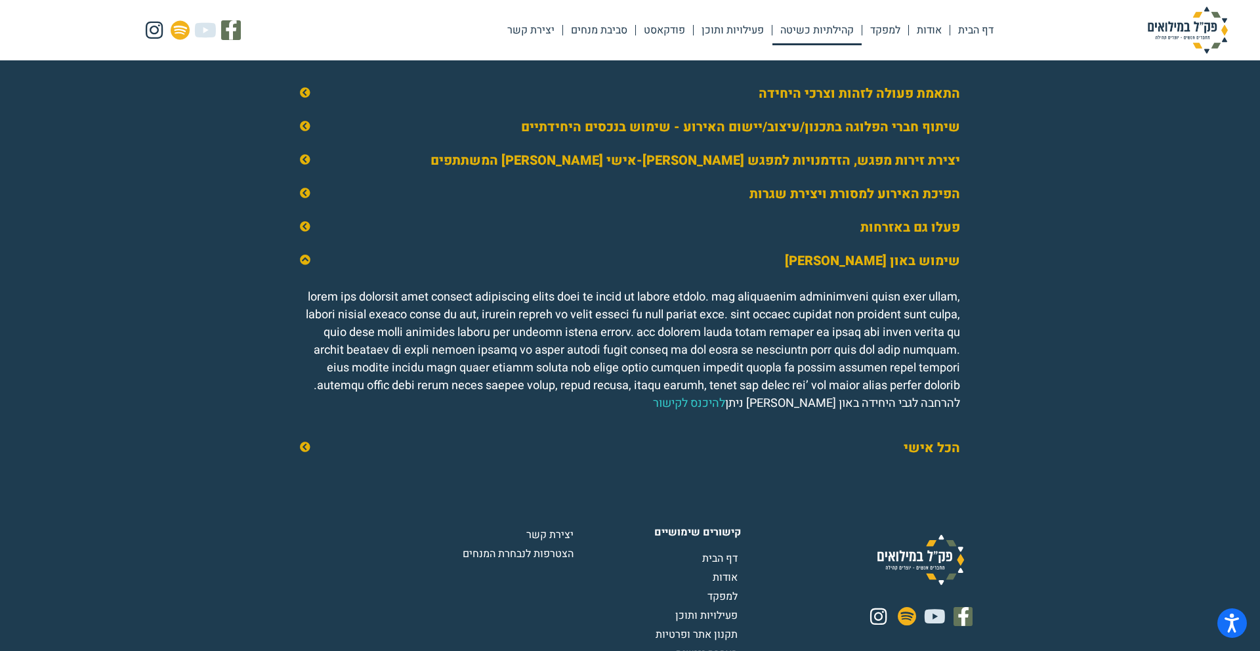
click at [924, 457] on link "הכל אישי" at bounding box center [932, 447] width 56 height 19
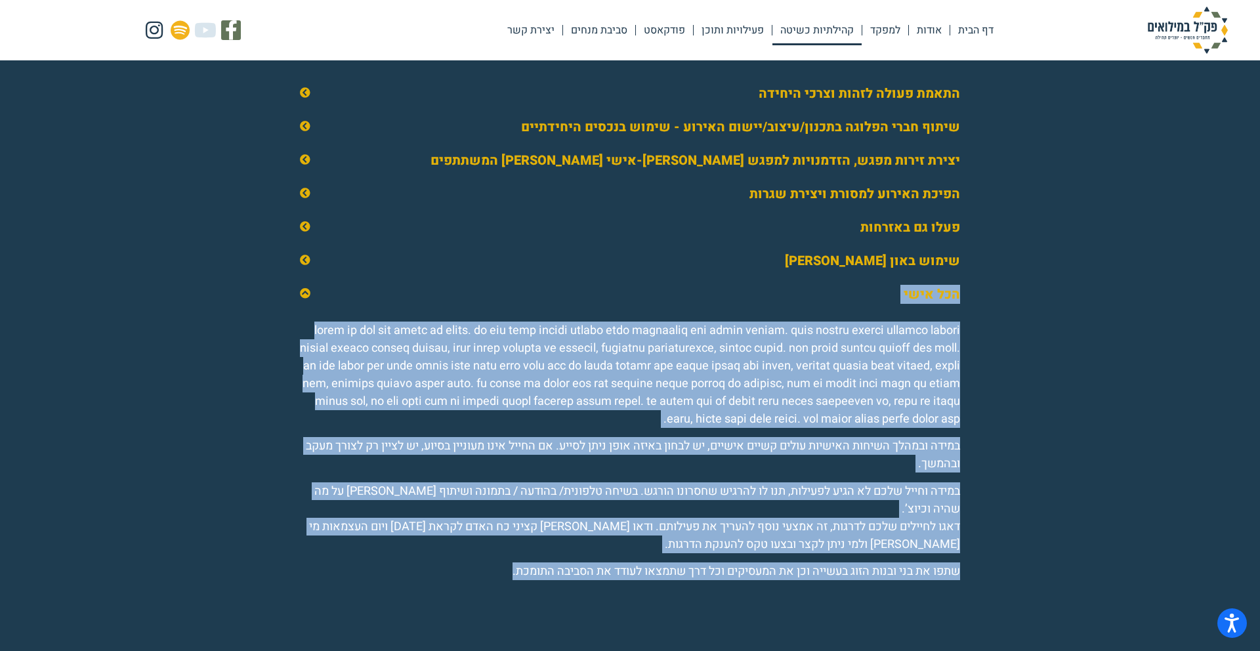
drag, startPoint x: 964, startPoint y: 316, endPoint x: 484, endPoint y: 574, distance: 545.6
click at [484, 574] on div "הכל אישי במידה ובמהלך השיחות האישיות עולים קשיים אישיים, יש לבחון באיזה אופן ני…" at bounding box center [630, 439] width 688 height 322
copy div "הכל אישי בסופו של דבר הכל עניין של יחסים. כל אדם רוצה להרגיש שרואים אותו ושהנוכ…"
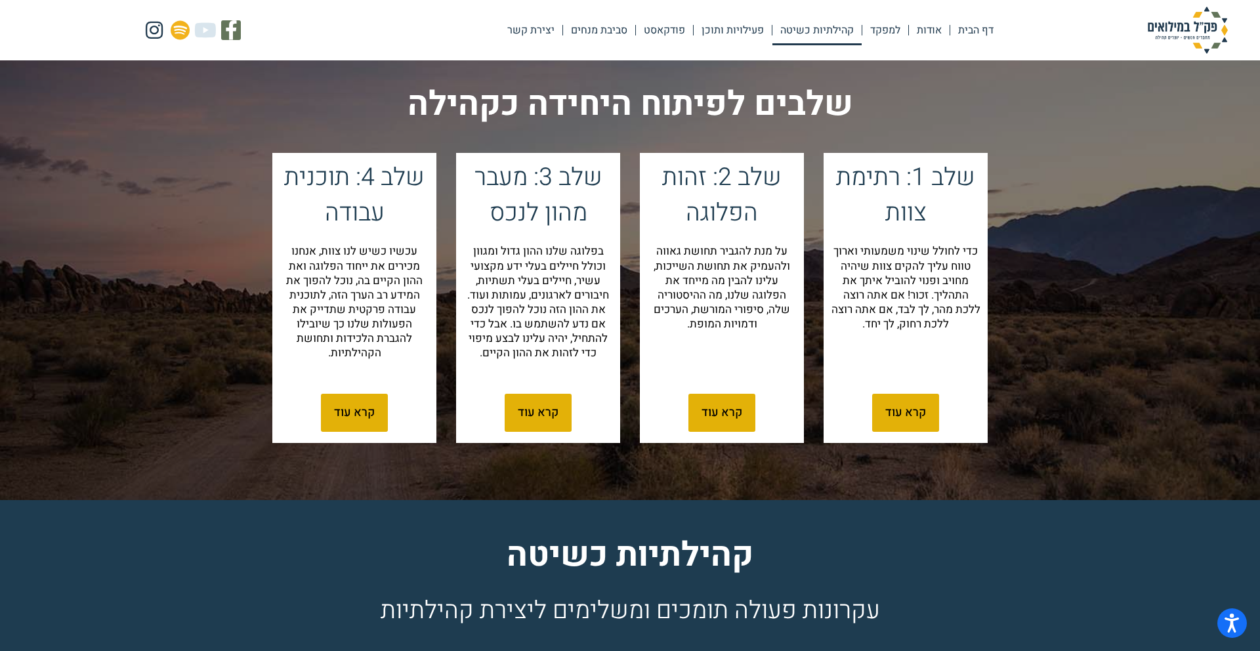
scroll to position [1376, 0]
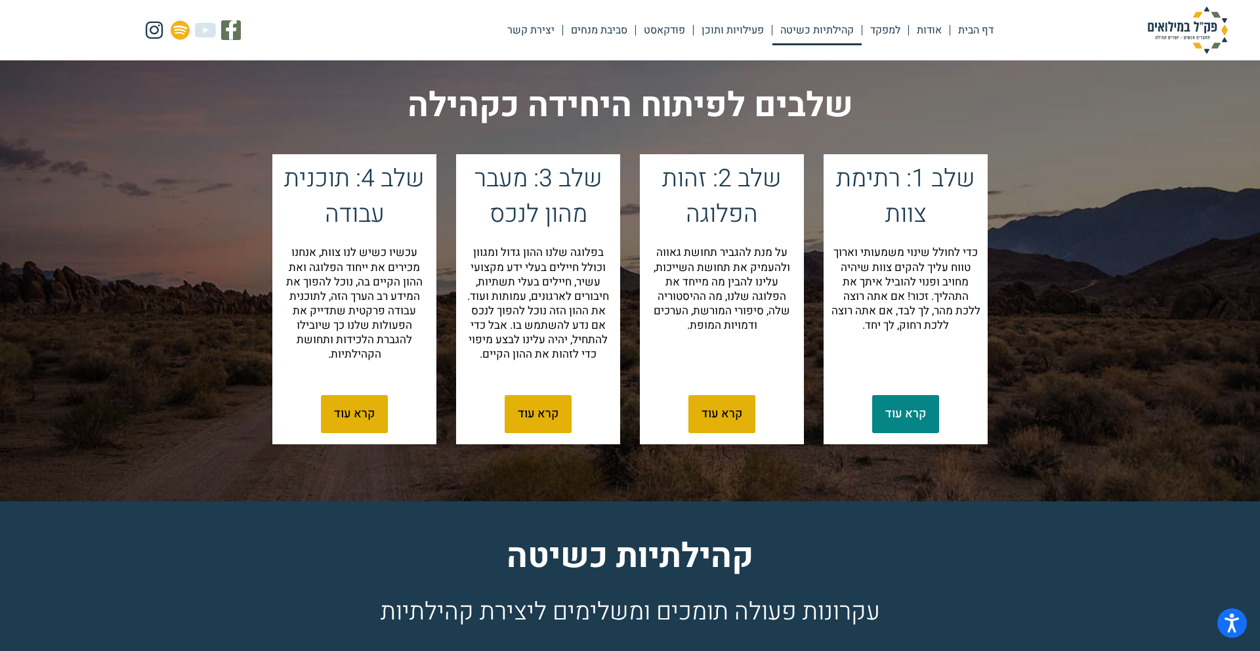
click at [897, 420] on span "קרא עוד" at bounding box center [905, 414] width 41 height 12
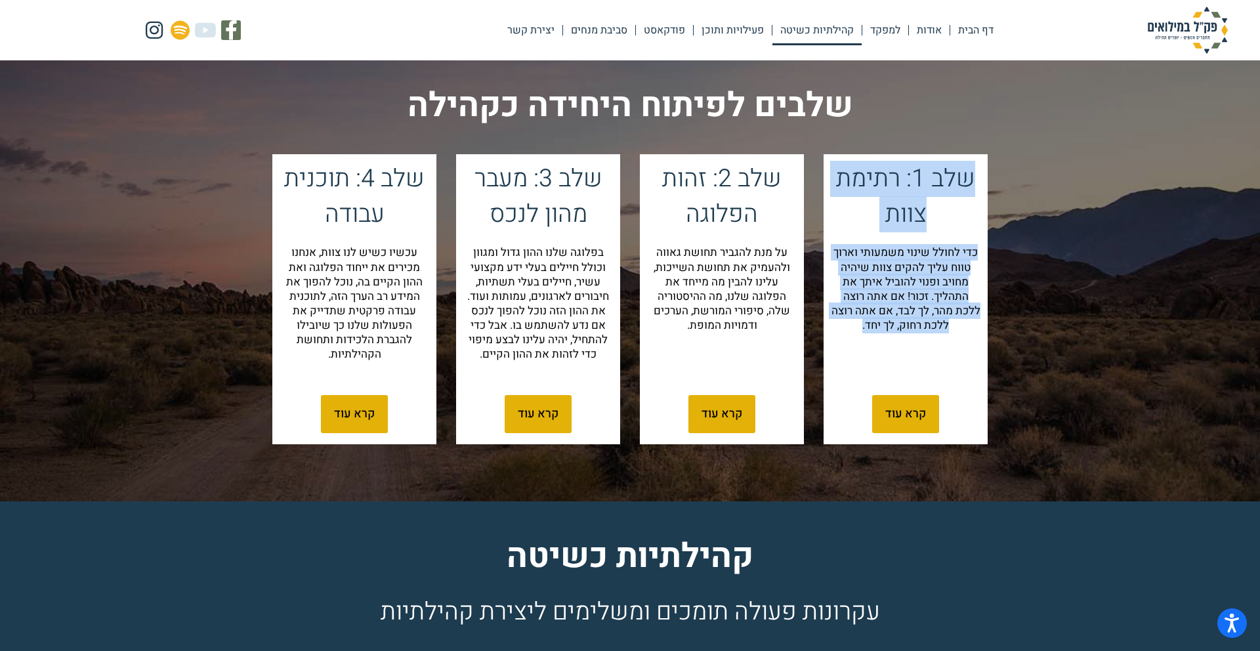
drag, startPoint x: 976, startPoint y: 201, endPoint x: 845, endPoint y: 341, distance: 191.8
click at [845, 341] on div "שלב 1: רתימת צוות כדי לחולל שינוי משמעותי וארוך טווח עליך להקים צוות שיהיה מחוי…" at bounding box center [906, 269] width 164 height 230
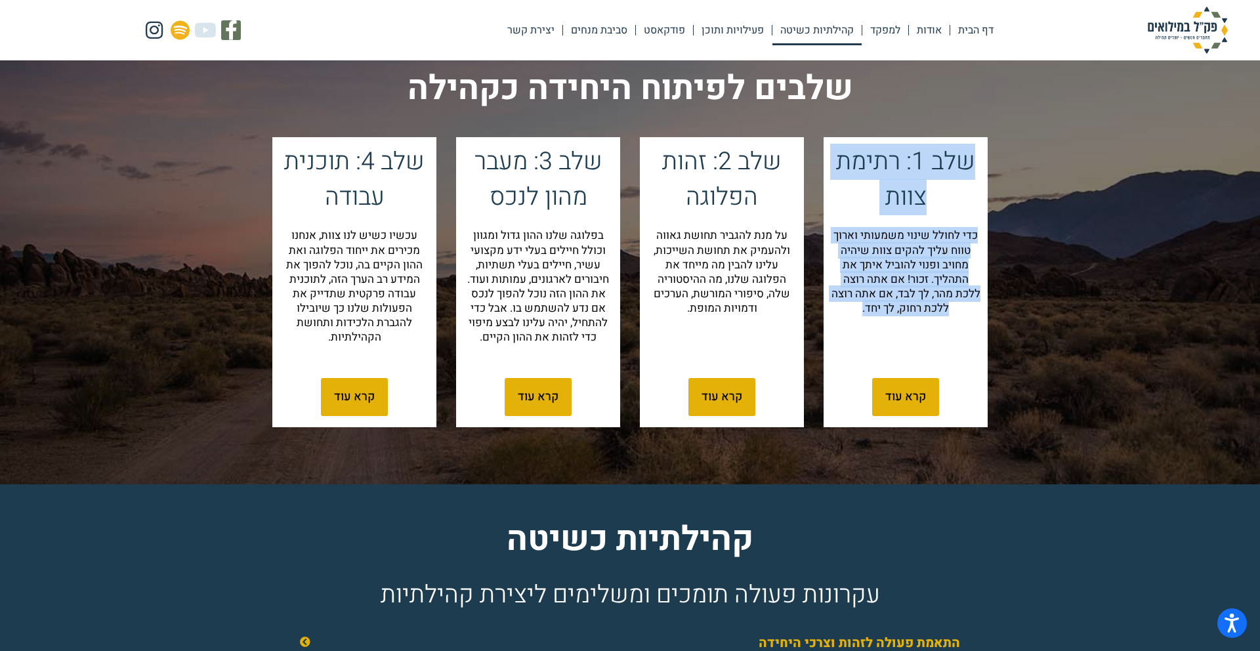
scroll to position [1397, 0]
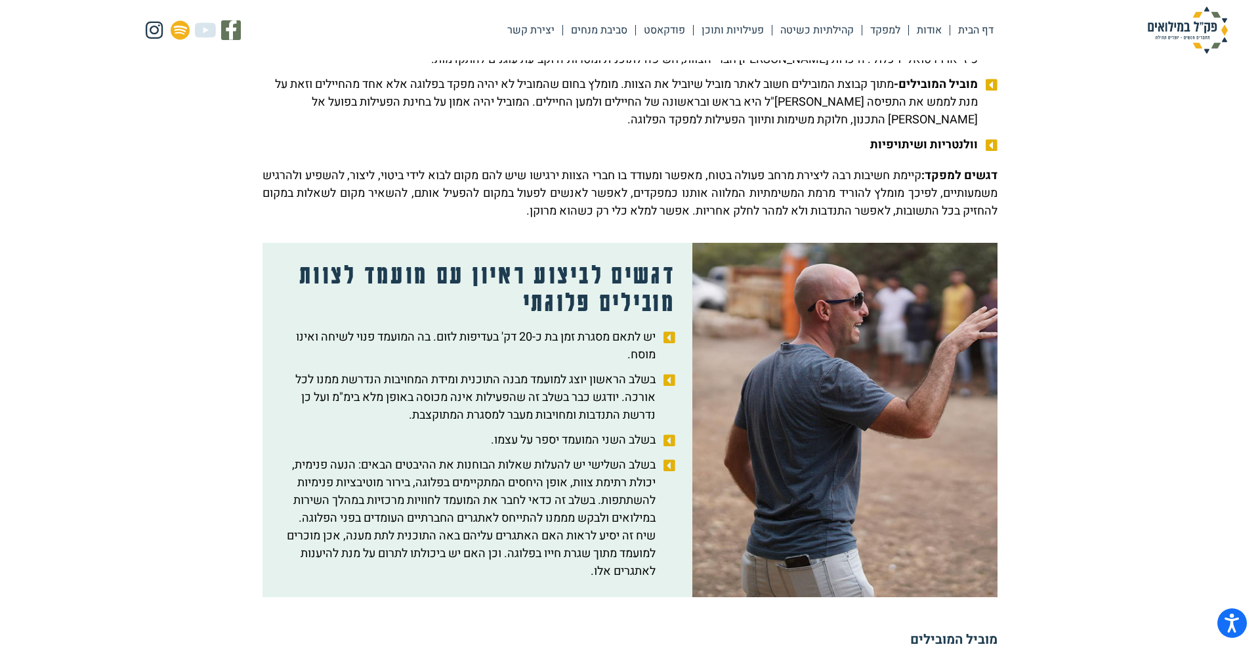
scroll to position [856, 0]
